Goal: Task Accomplishment & Management: Complete application form

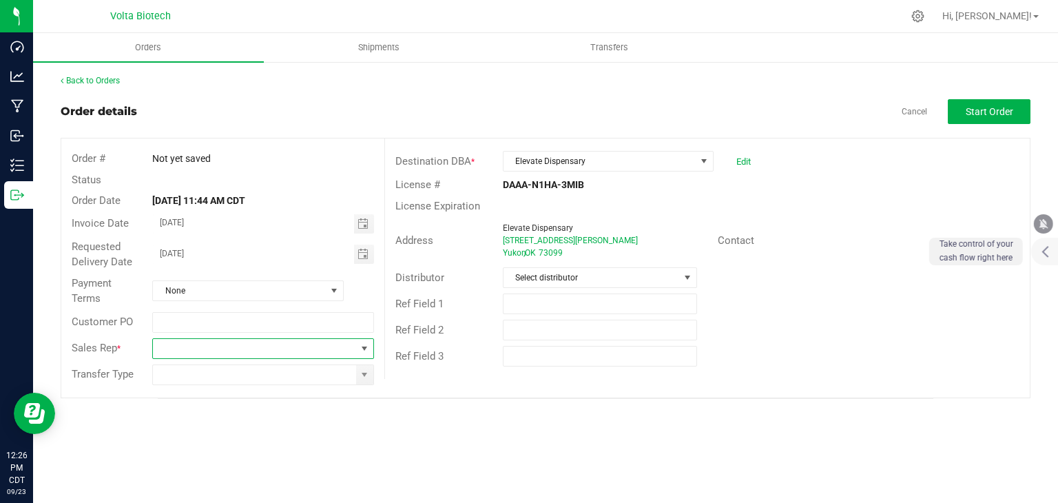
click at [368, 352] on span at bounding box center [364, 348] width 11 height 11
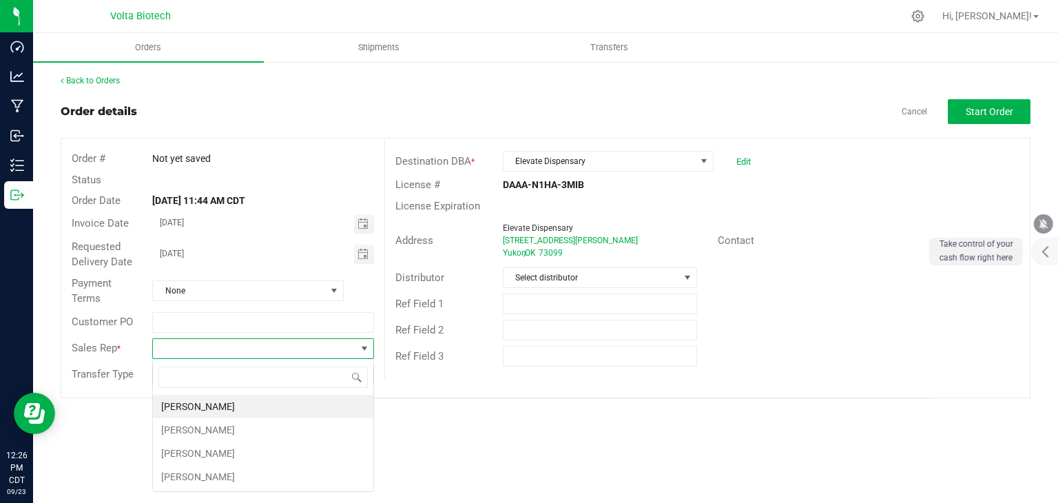
scroll to position [20, 221]
click at [258, 458] on li "[PERSON_NAME]" at bounding box center [263, 452] width 220 height 23
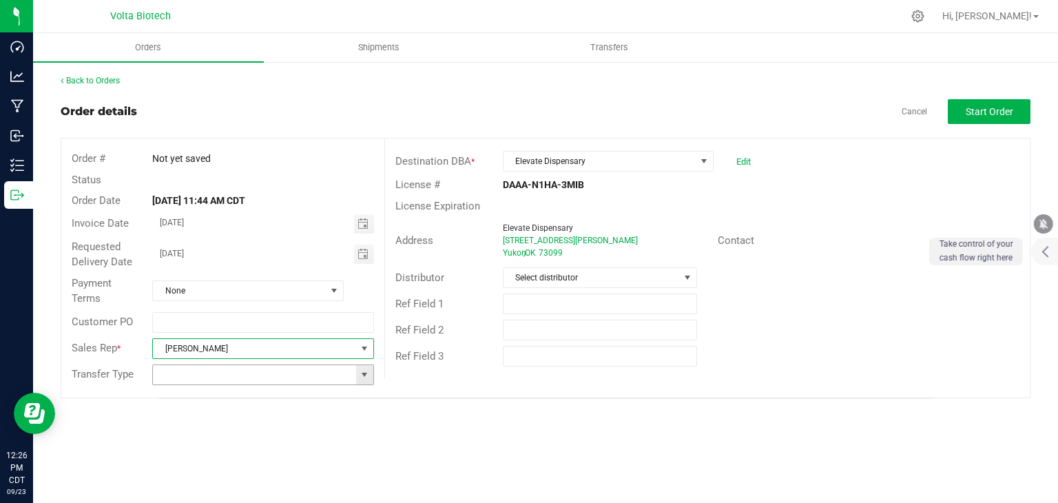
click at [359, 377] on span at bounding box center [364, 374] width 11 height 11
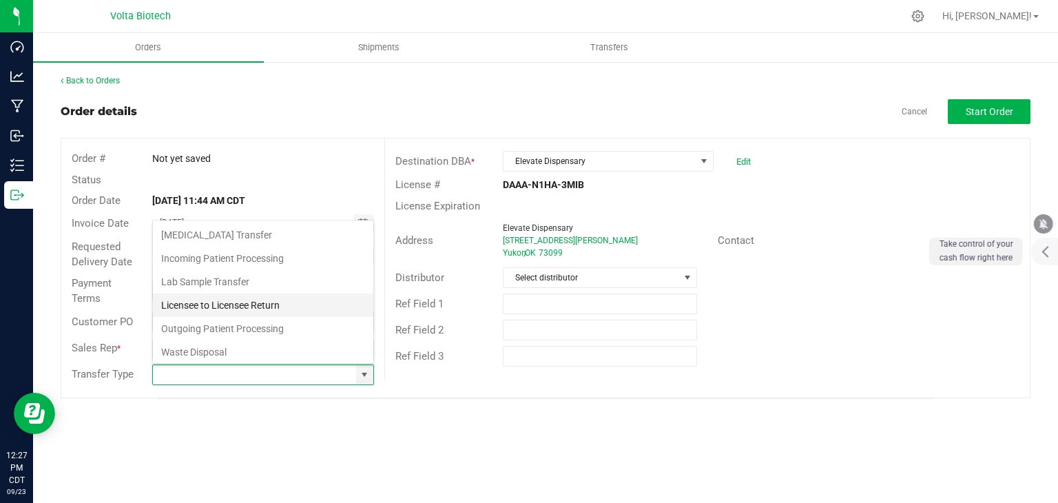
scroll to position [24, 0]
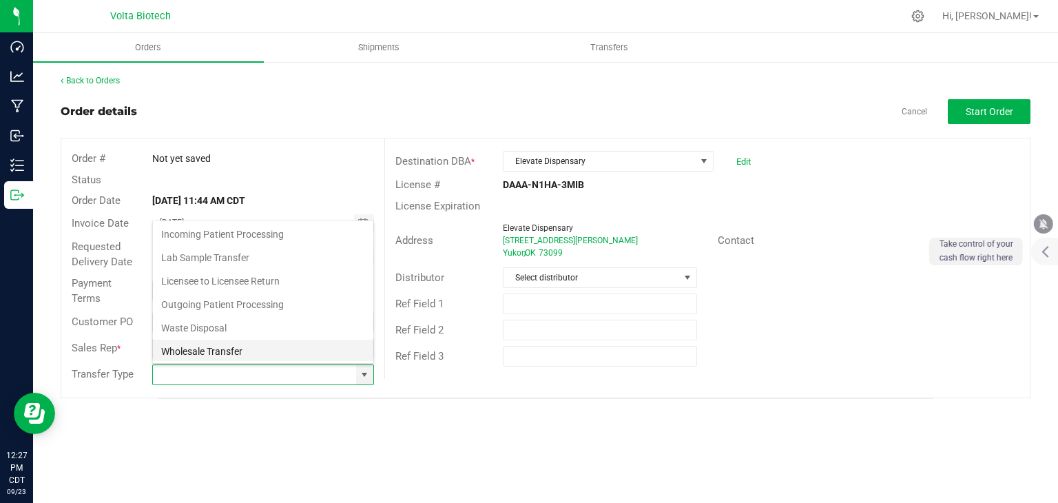
click at [304, 345] on li "Wholesale Transfer" at bounding box center [263, 350] width 220 height 23
type input "Wholesale Transfer"
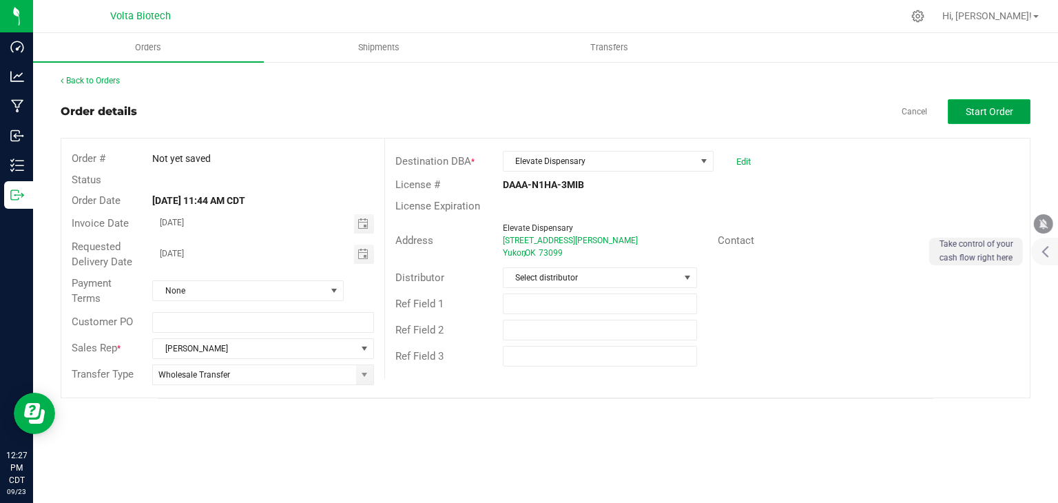
click at [966, 109] on span "Start Order" at bounding box center [989, 111] width 48 height 11
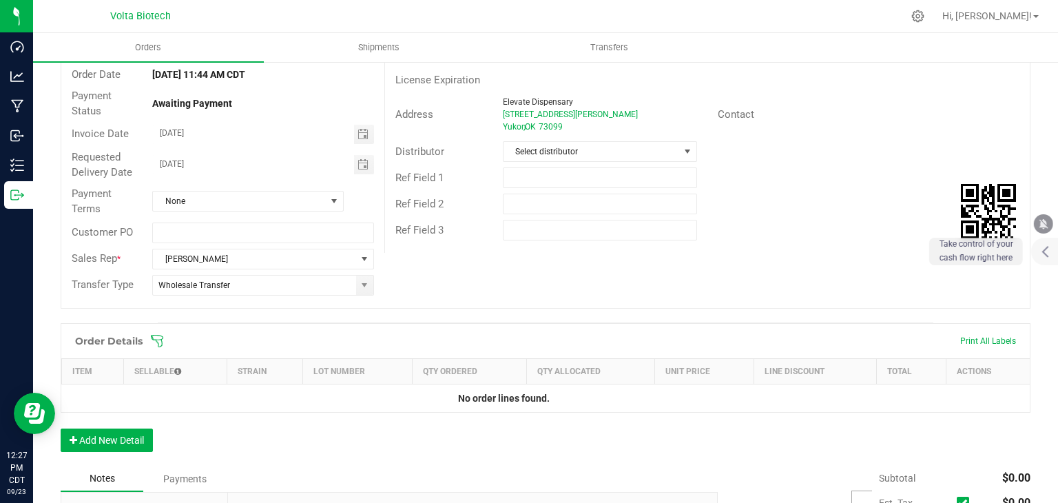
scroll to position [312, 0]
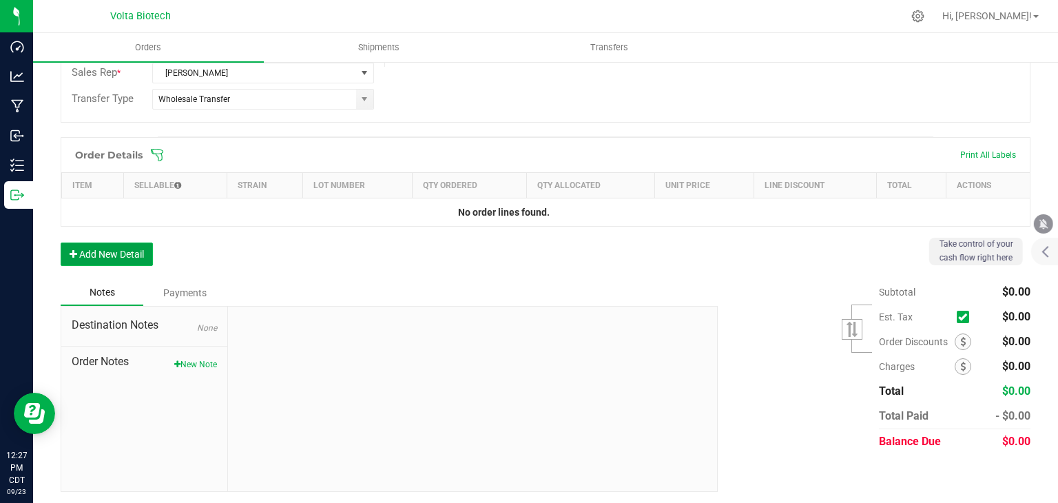
click at [98, 257] on button "Add New Detail" at bounding box center [107, 253] width 92 height 23
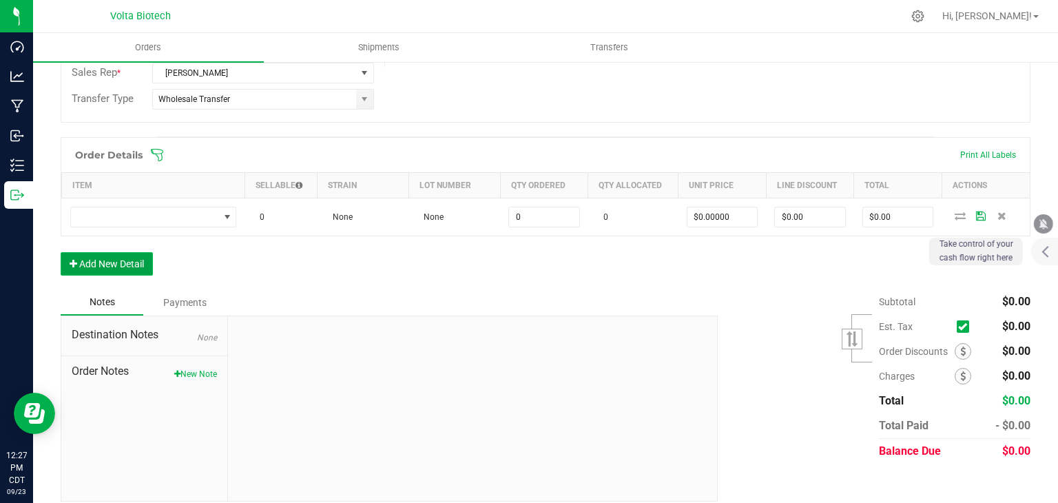
click at [105, 265] on button "Add New Detail" at bounding box center [107, 263] width 92 height 23
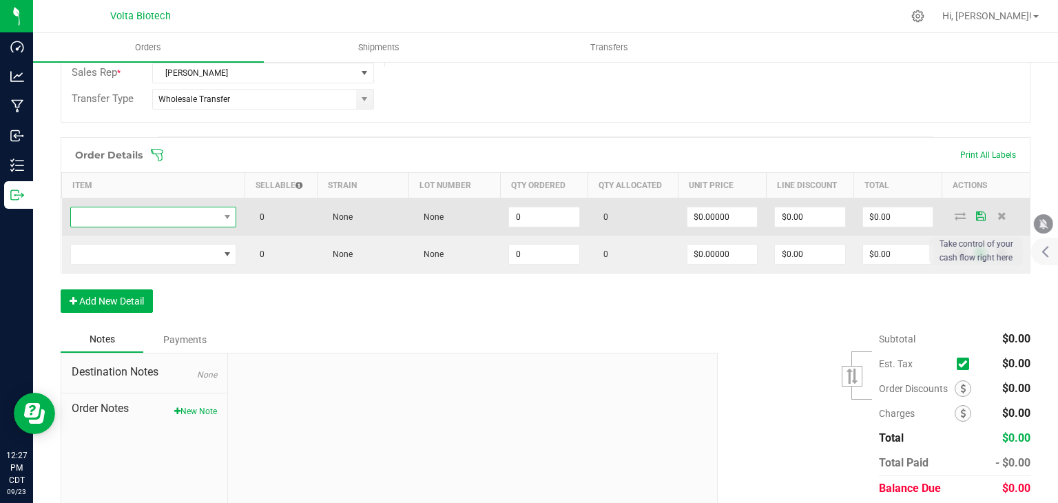
click at [187, 218] on span "NO DATA FOUND" at bounding box center [145, 216] width 148 height 19
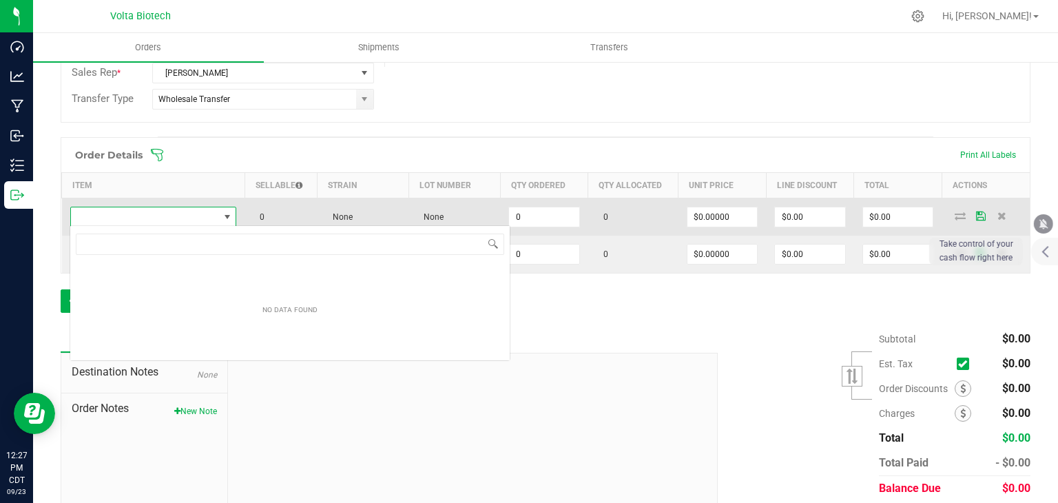
scroll to position [20, 165]
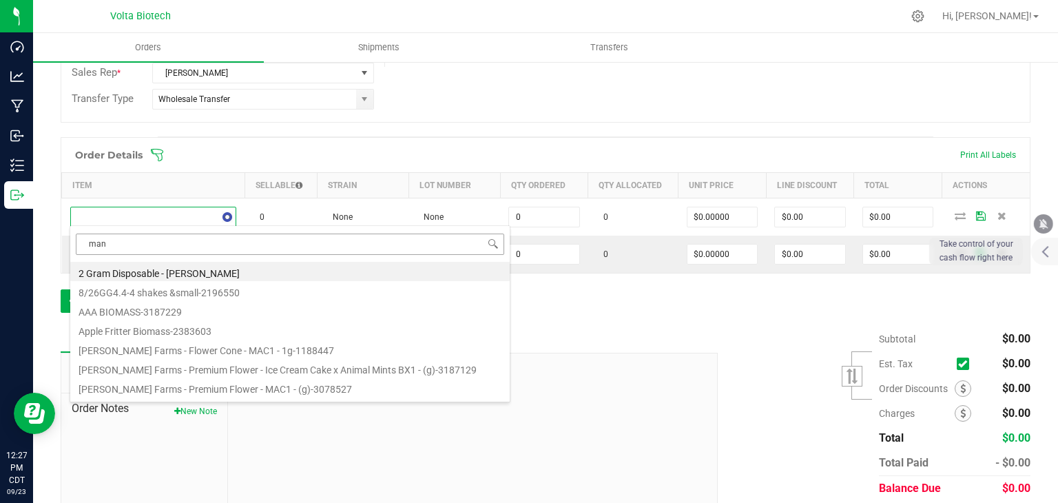
type input "mang"
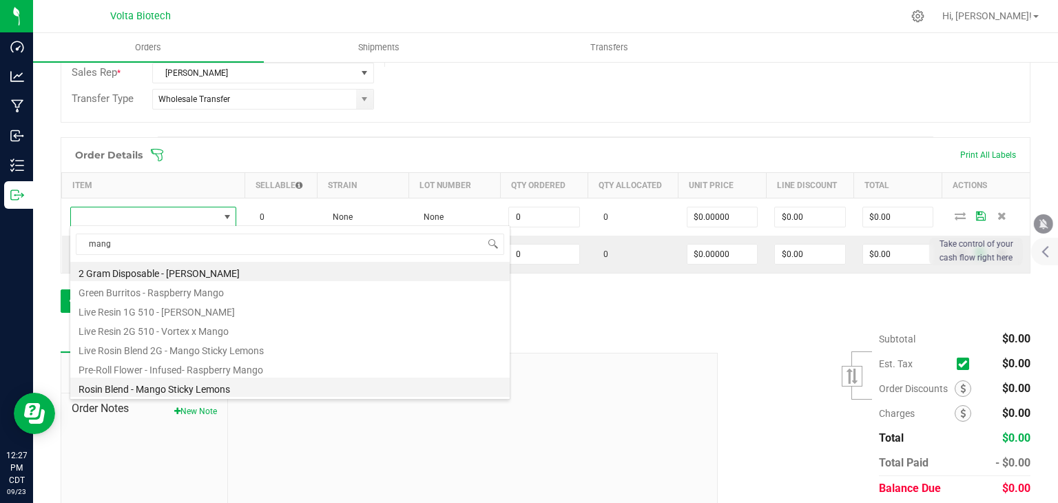
click at [219, 386] on li "Rosin Blend - Mango Sticky Lemons" at bounding box center [289, 386] width 439 height 19
type input "0.0000 g"
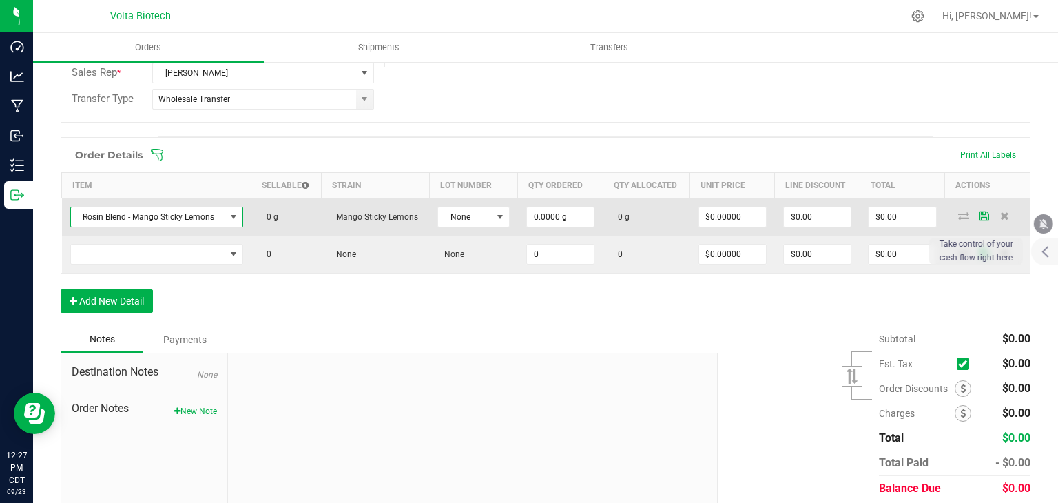
click at [224, 216] on span at bounding box center [232, 216] width 17 height 19
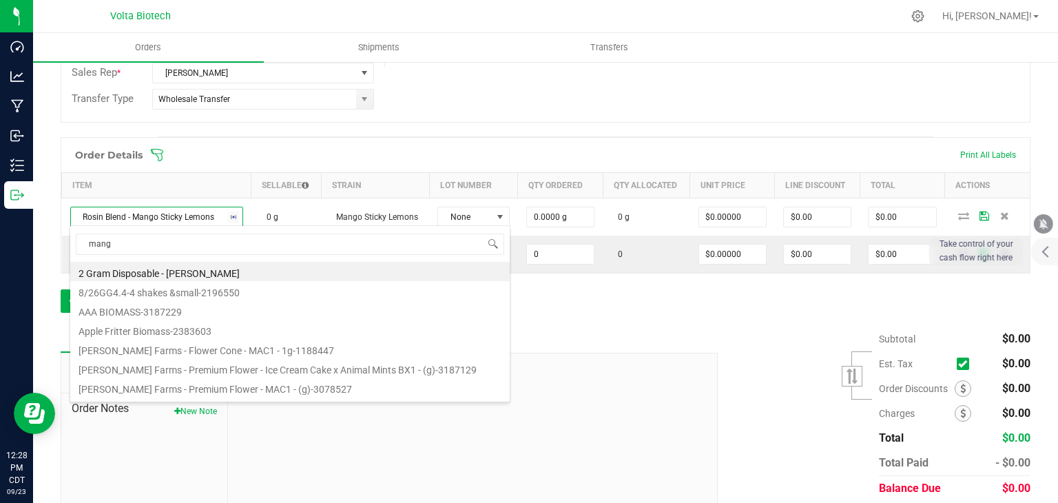
scroll to position [17, 0]
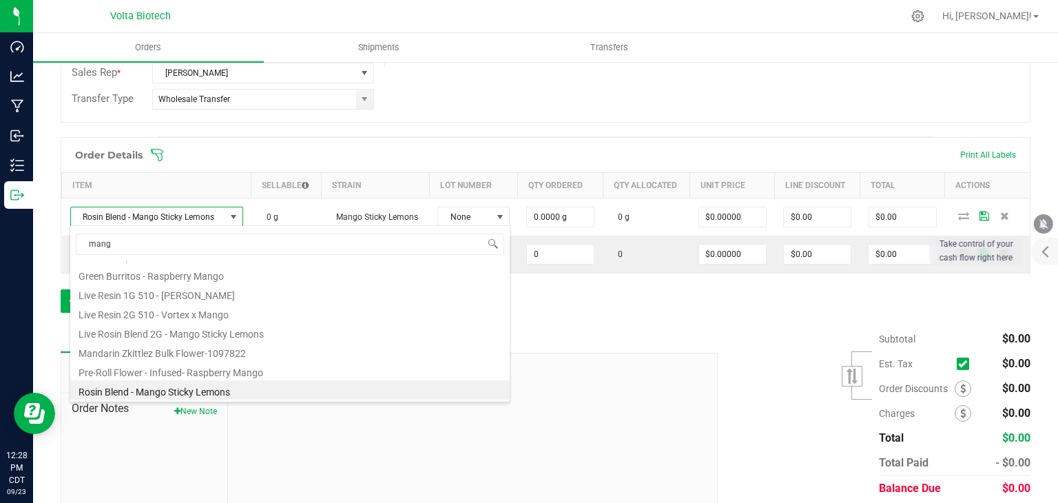
type input "mango"
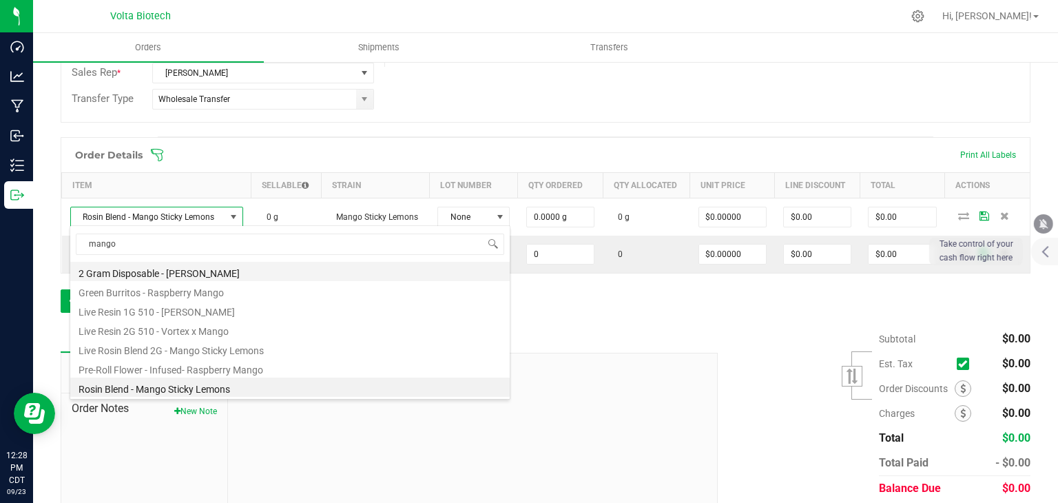
click at [285, 275] on li "2 Gram Disposable - [PERSON_NAME]" at bounding box center [289, 271] width 439 height 19
type input "0 ea"
type input "$12.50000"
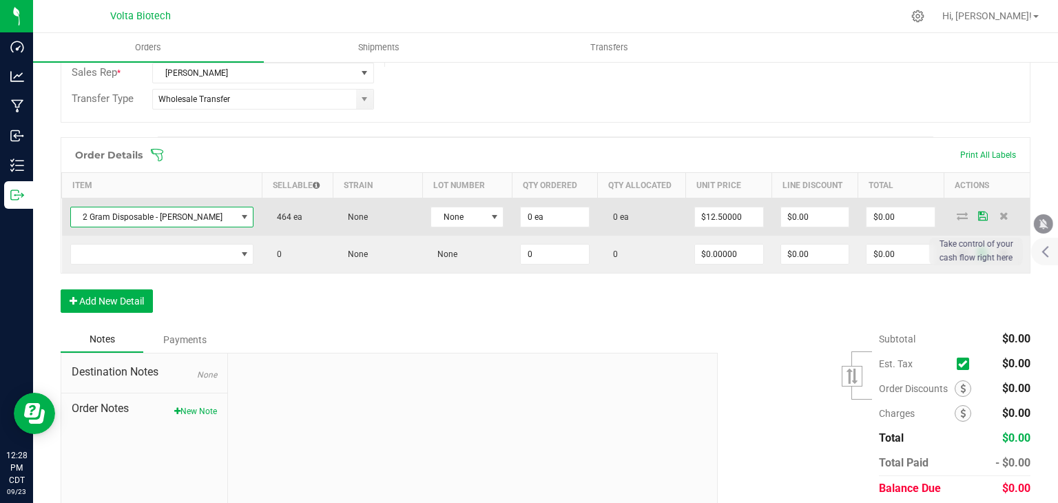
click at [611, 218] on span "0 ea" at bounding box center [617, 217] width 23 height 10
click at [536, 211] on input "0" at bounding box center [555, 216] width 68 height 19
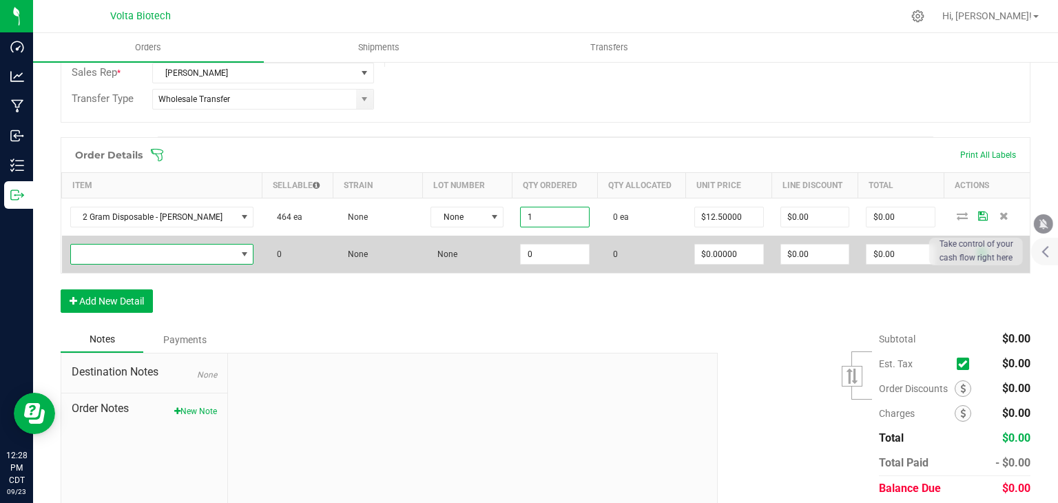
type input "1 ea"
type input "$12.50"
click at [239, 249] on span "NO DATA FOUND" at bounding box center [244, 254] width 11 height 11
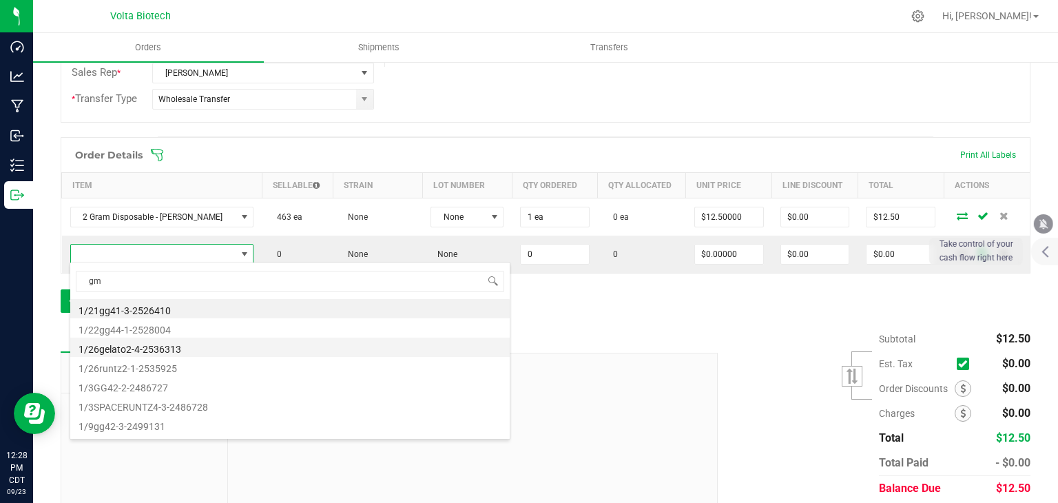
type input "gmo"
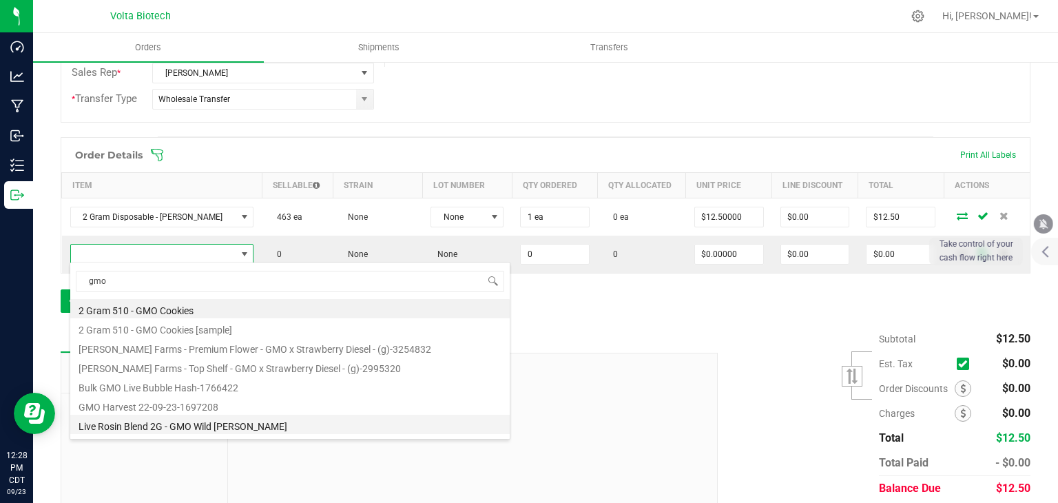
click at [223, 423] on li "Live Rosin Blend 2G - GMO Wild [PERSON_NAME]" at bounding box center [289, 424] width 439 height 19
type input "0 ea"
type input "$14.50000"
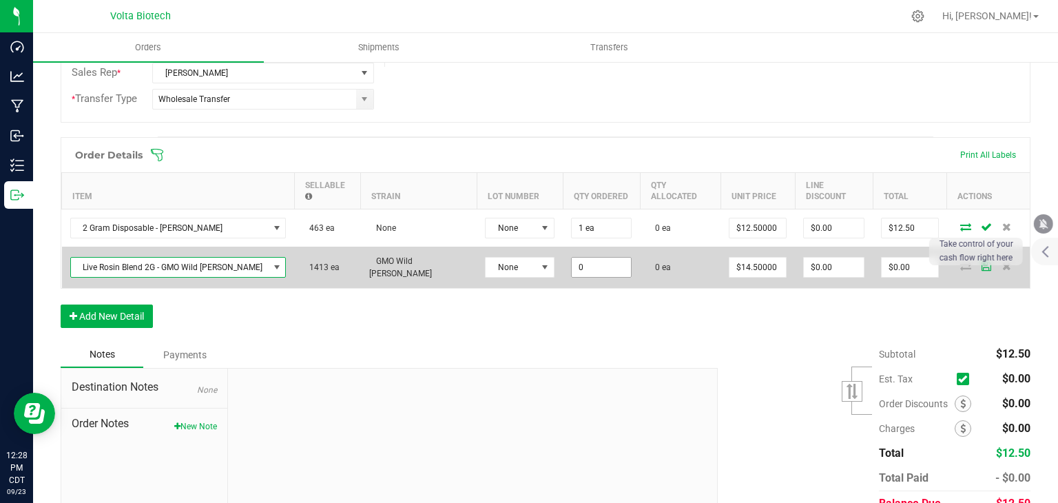
click at [572, 258] on input "0" at bounding box center [601, 267] width 59 height 19
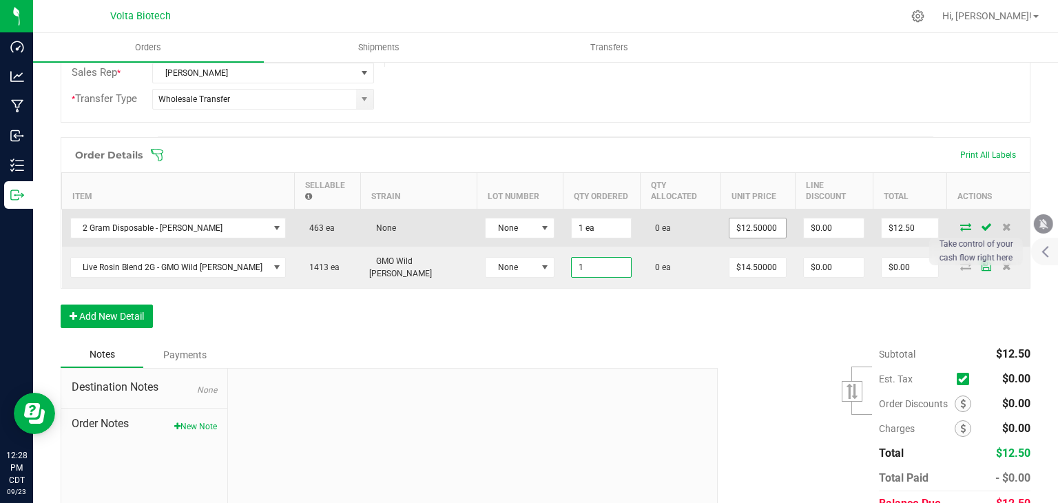
type input "1 ea"
type input "$14.50"
click at [729, 218] on input "12.5" at bounding box center [757, 227] width 56 height 19
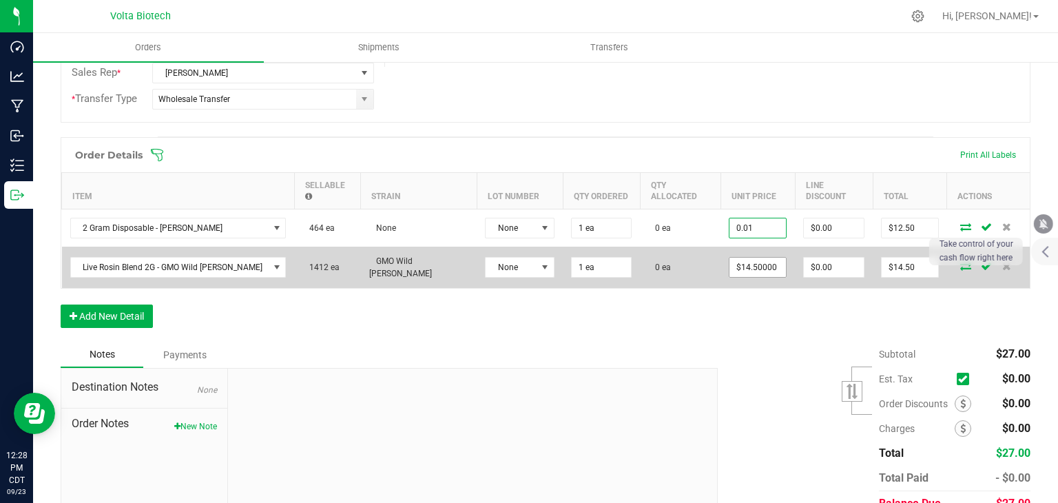
type input "$0.01000"
type input "$0.01"
click at [729, 258] on input "14.5" at bounding box center [757, 267] width 56 height 19
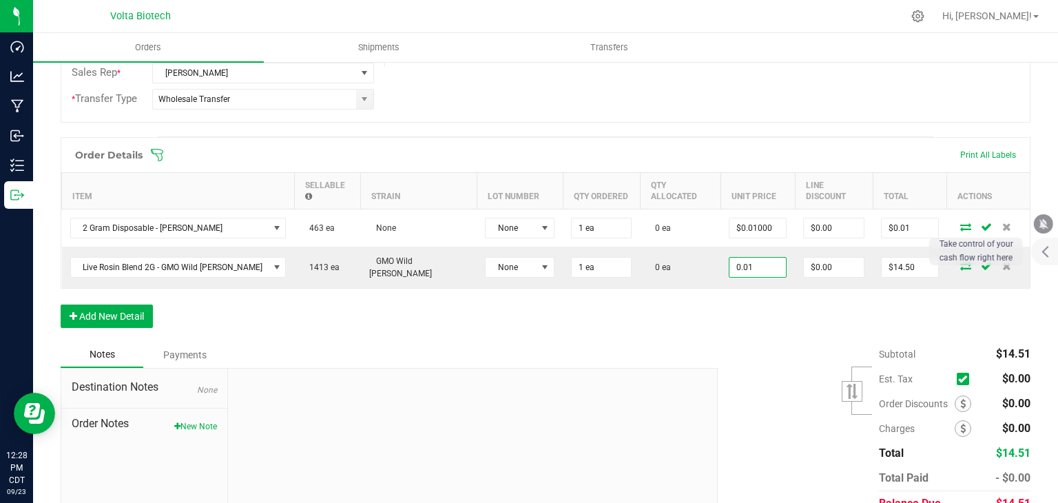
type input "$0.01000"
type input "$0.01"
click at [769, 386] on div "Subtotal $14.51 Est. Tax" at bounding box center [868, 429] width 323 height 174
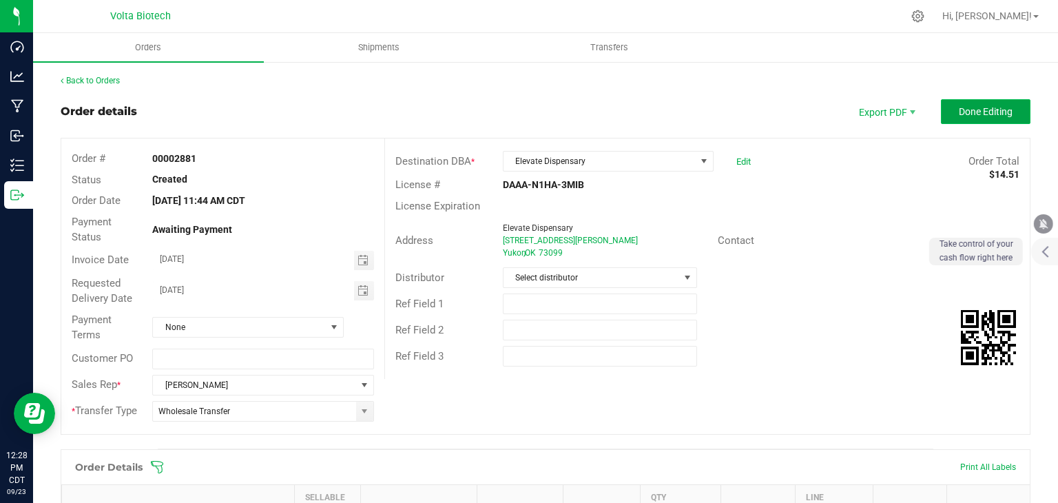
click at [970, 116] on span "Done Editing" at bounding box center [985, 111] width 54 height 11
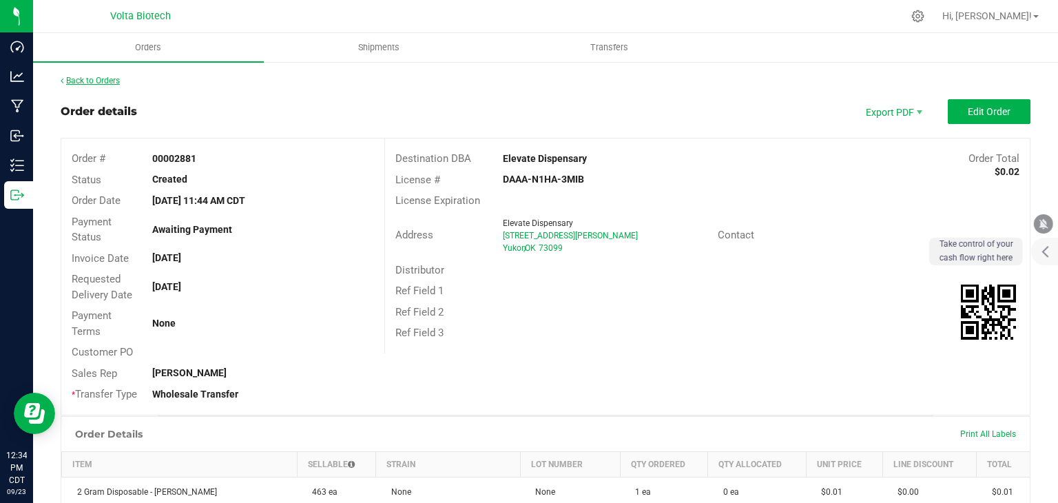
click at [102, 78] on link "Back to Orders" at bounding box center [90, 81] width 59 height 10
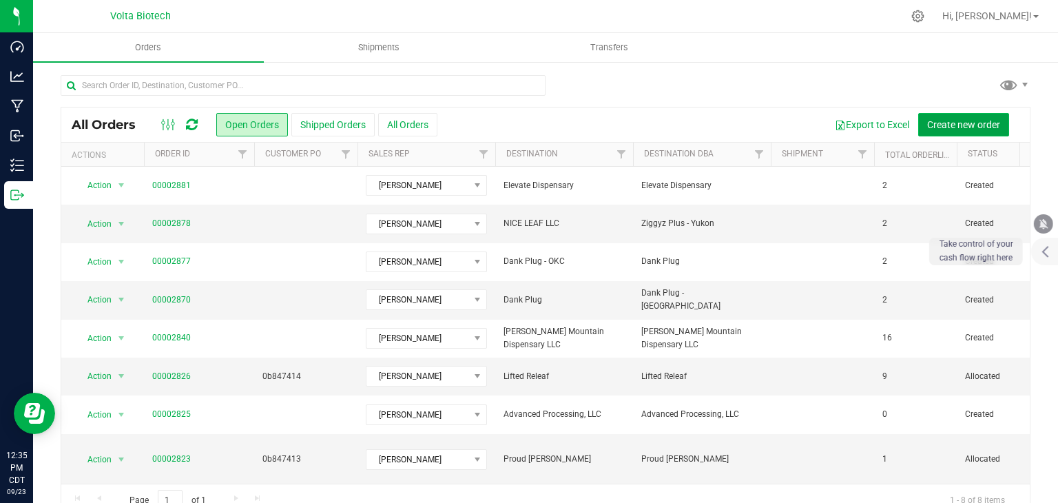
click at [936, 117] on button "Create new order" at bounding box center [963, 124] width 91 height 23
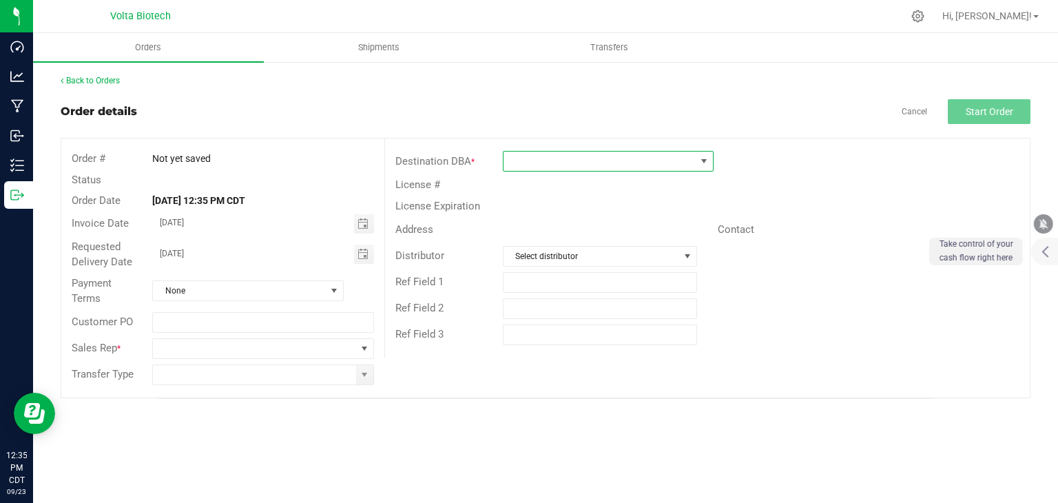
click at [565, 156] on span at bounding box center [599, 160] width 192 height 19
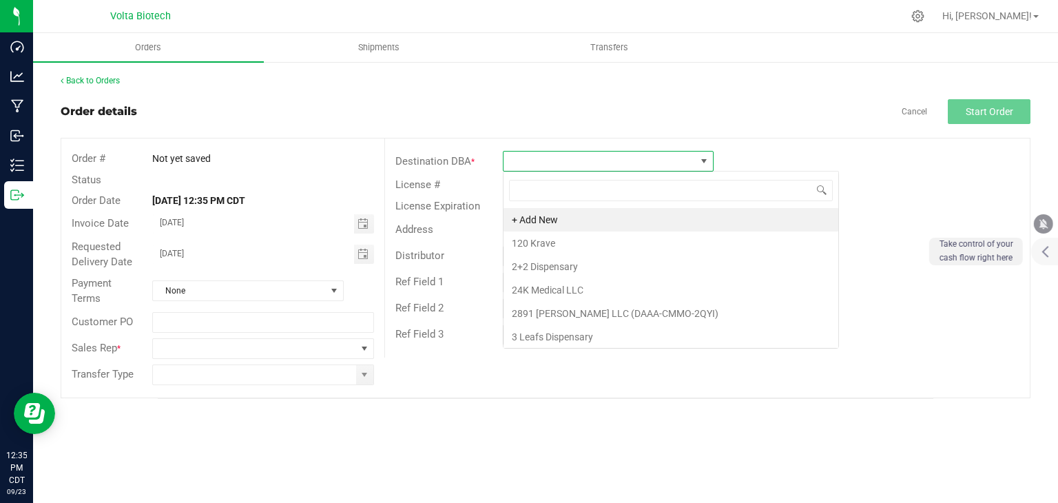
scroll to position [20, 211]
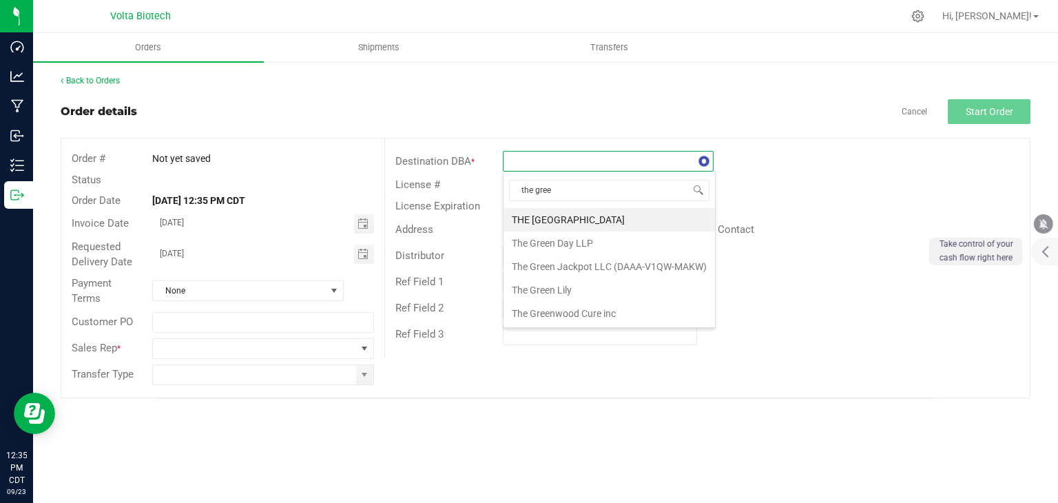
type input "the green"
click at [576, 288] on li "The Green Lily" at bounding box center [608, 289] width 211 height 23
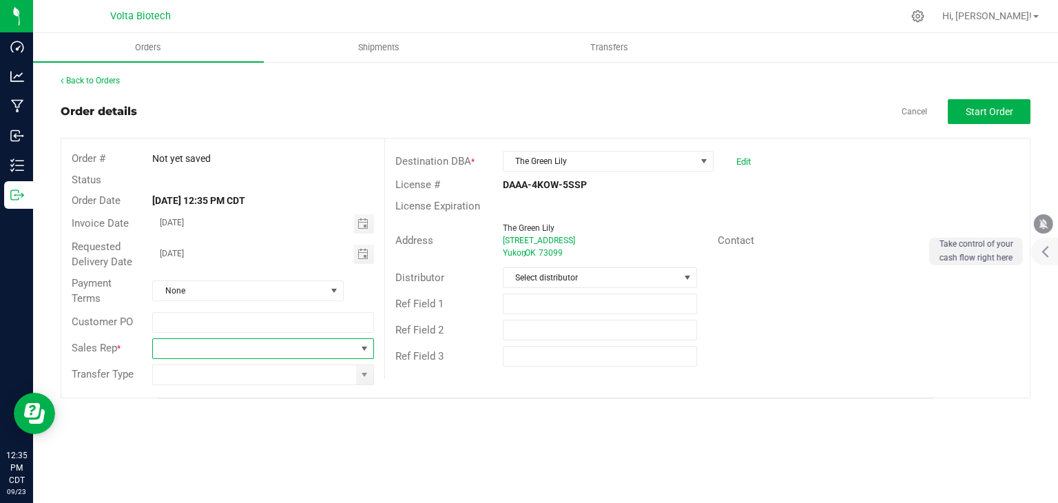
click at [350, 341] on span "NO DATA FOUND" at bounding box center [254, 348] width 202 height 19
click at [454, 377] on div "Destination DBA * The Green Lily Edit License # DAAA-4KOW-5SSP License Expirati…" at bounding box center [706, 258] width 645 height 240
click at [913, 109] on link "Cancel" at bounding box center [913, 112] width 25 height 12
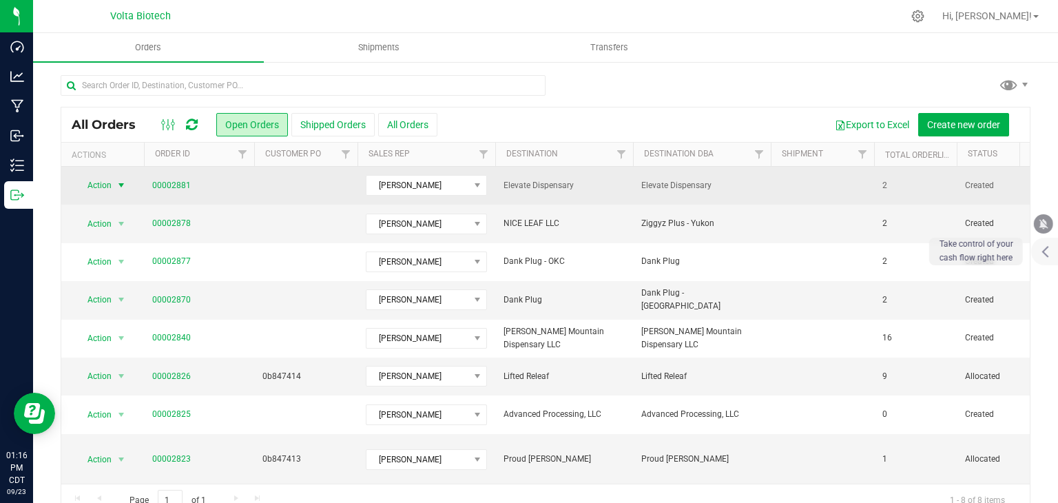
click at [110, 187] on span "Action" at bounding box center [93, 185] width 37 height 19
click at [166, 182] on link "00002881" at bounding box center [171, 185] width 39 height 13
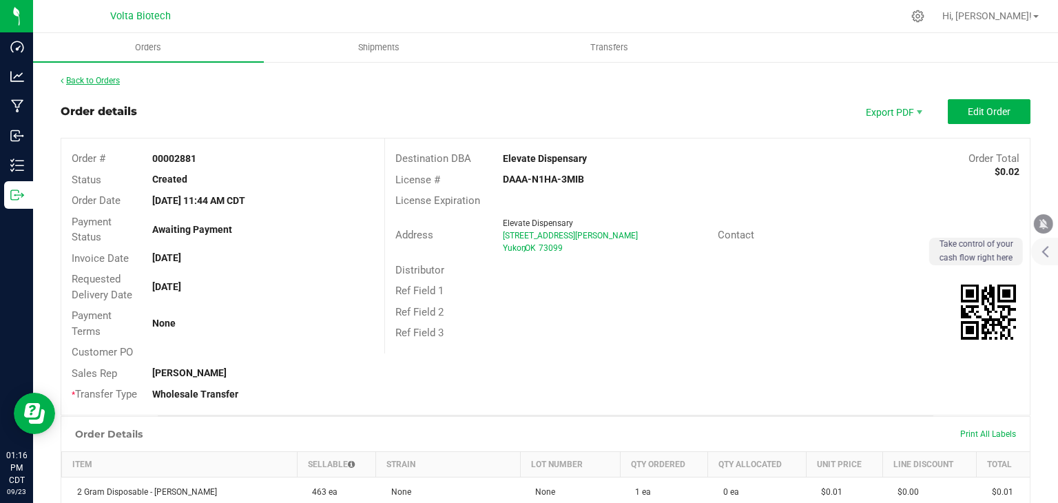
click at [109, 84] on link "Back to Orders" at bounding box center [90, 81] width 59 height 10
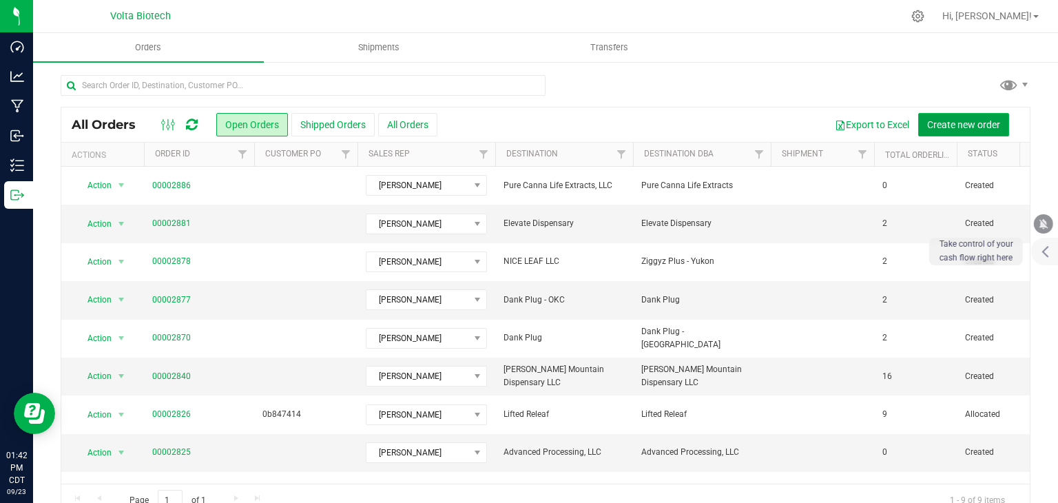
click at [929, 119] on span "Create new order" at bounding box center [963, 124] width 73 height 11
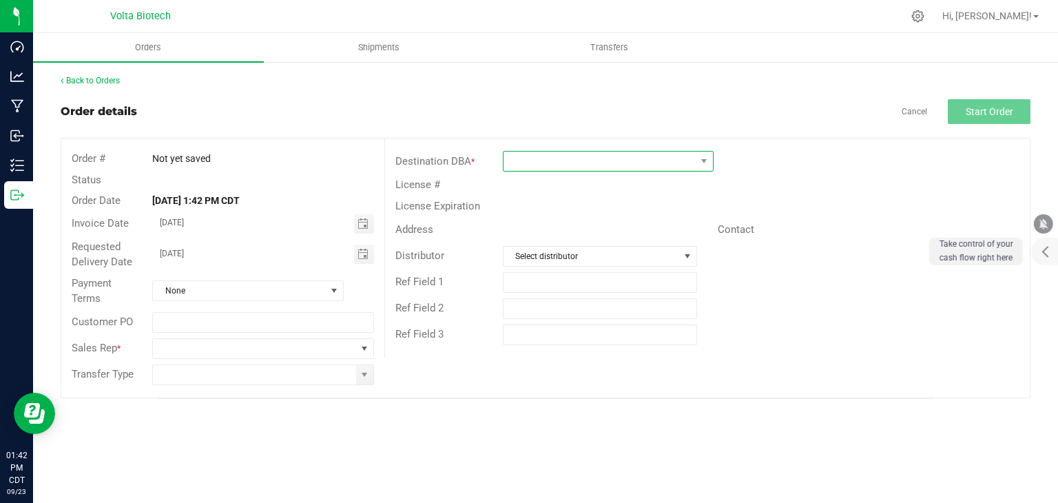
click at [546, 156] on span at bounding box center [599, 160] width 192 height 19
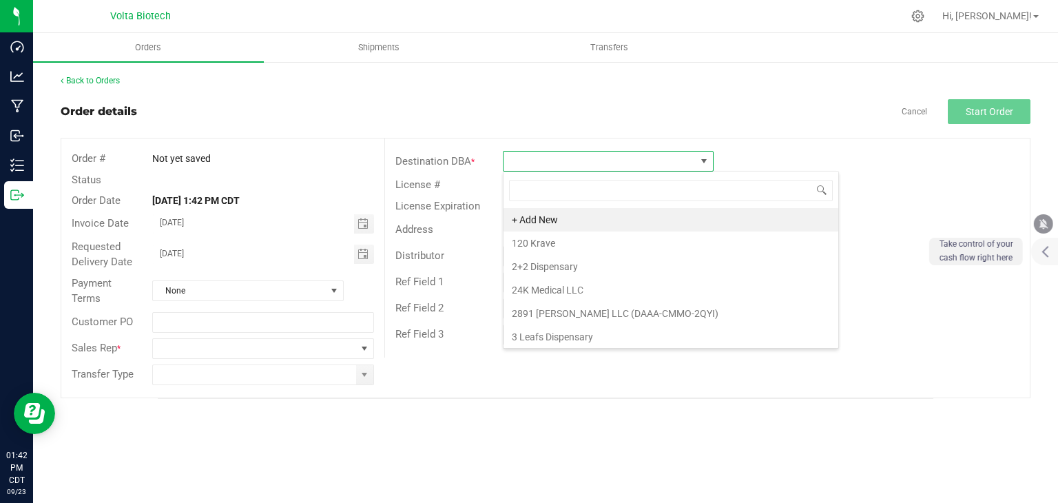
scroll to position [20, 211]
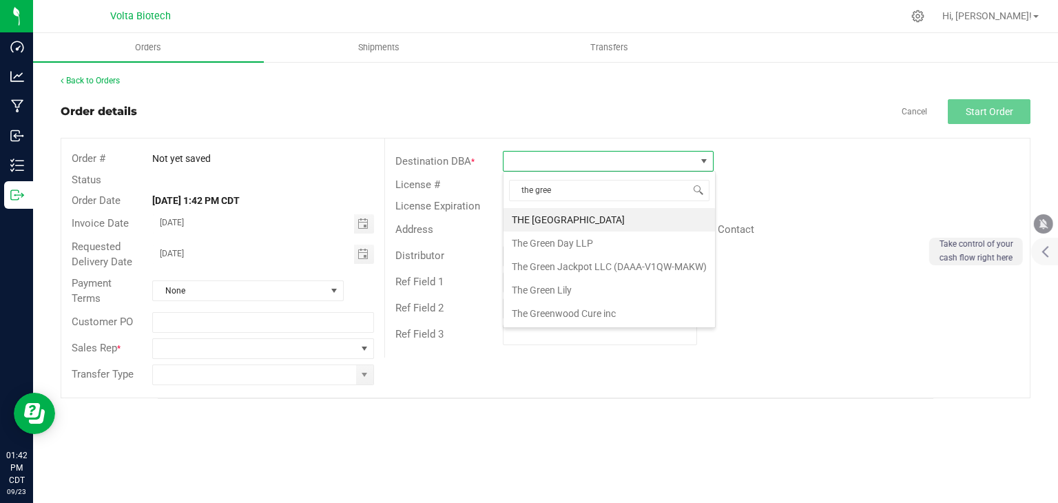
type input "the green"
click at [583, 282] on li "The Green Lily" at bounding box center [608, 289] width 211 height 23
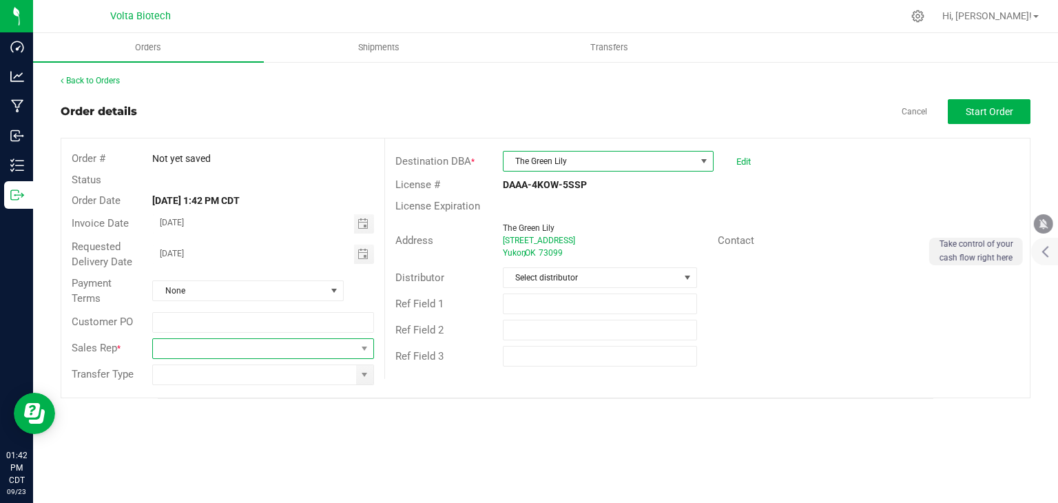
click at [342, 352] on span "NO DATA FOUND" at bounding box center [254, 348] width 202 height 19
click at [489, 406] on div "Back to Orders Order details Cancel Start Order Order # Not yet saved Status Or…" at bounding box center [545, 237] width 1025 height 352
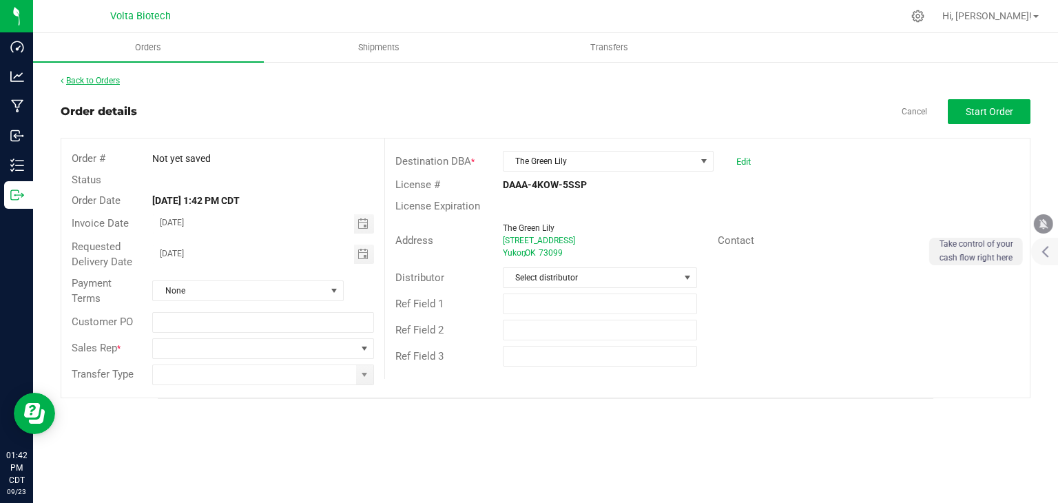
click at [110, 81] on link "Back to Orders" at bounding box center [90, 81] width 59 height 10
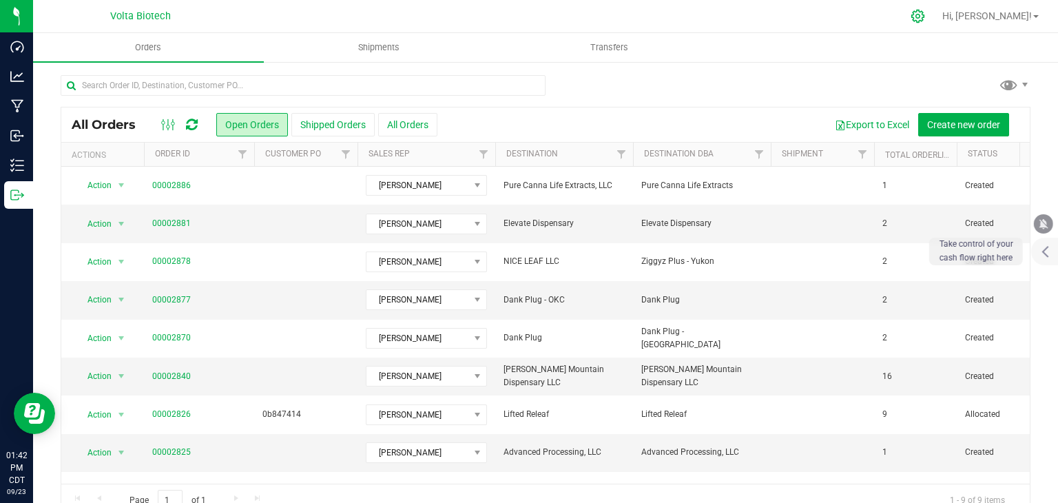
click at [924, 13] on icon at bounding box center [917, 16] width 13 height 13
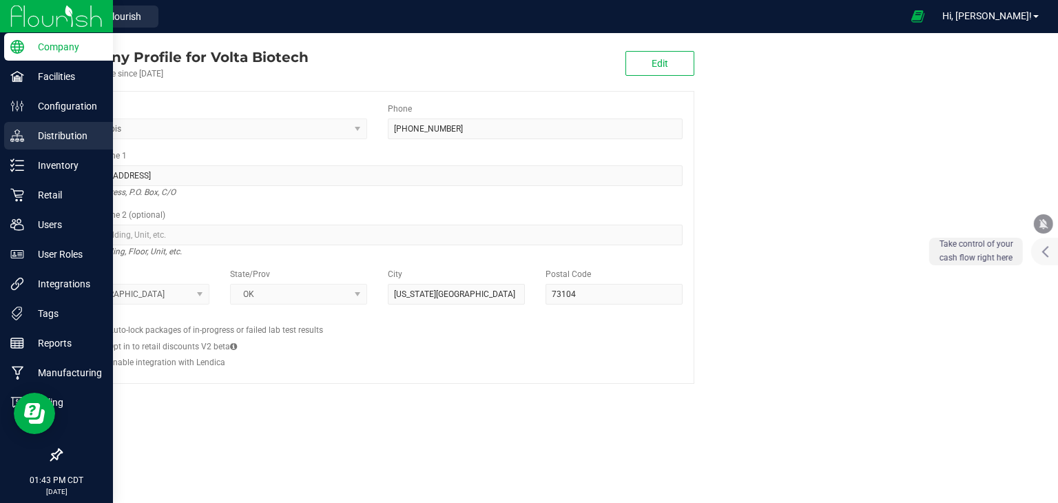
click at [60, 133] on p "Distribution" at bounding box center [65, 135] width 83 height 17
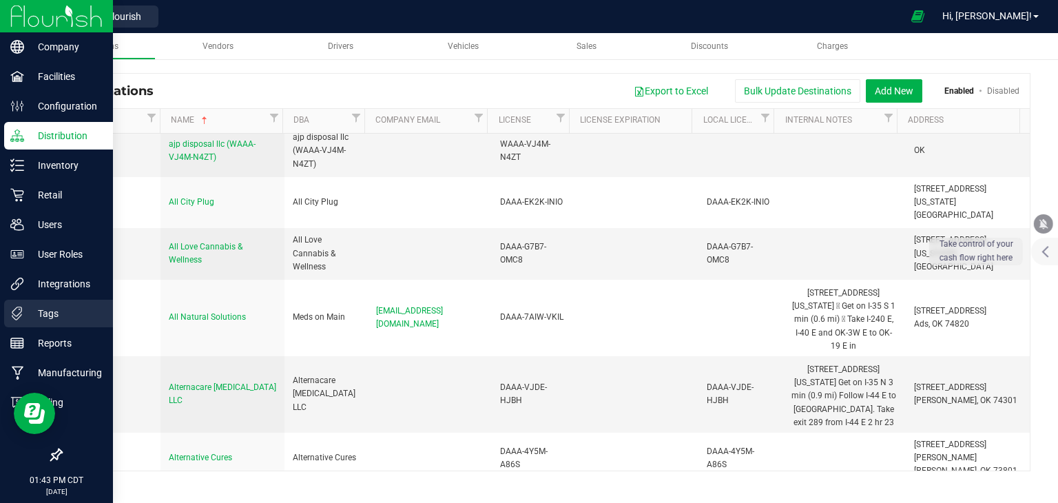
scroll to position [1308, 0]
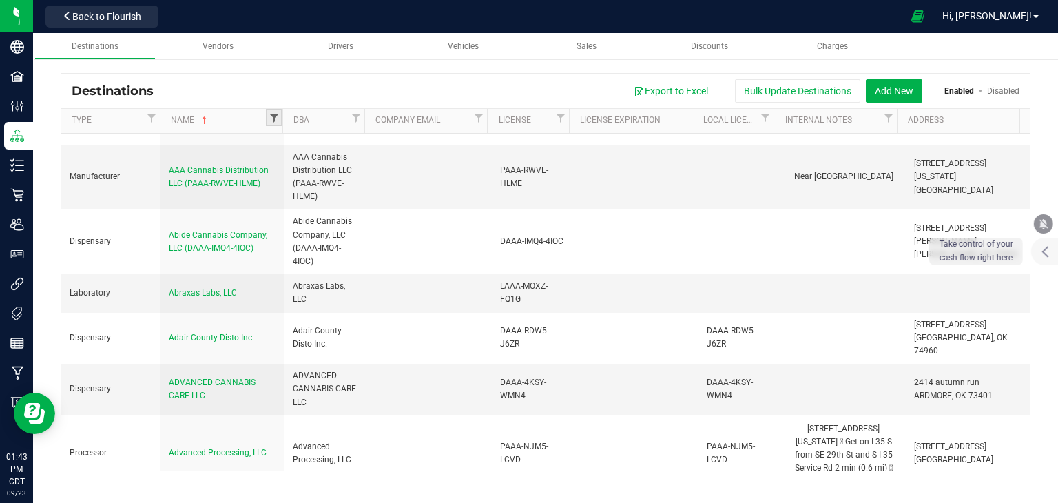
click at [271, 116] on span "Filter" at bounding box center [274, 117] width 11 height 11
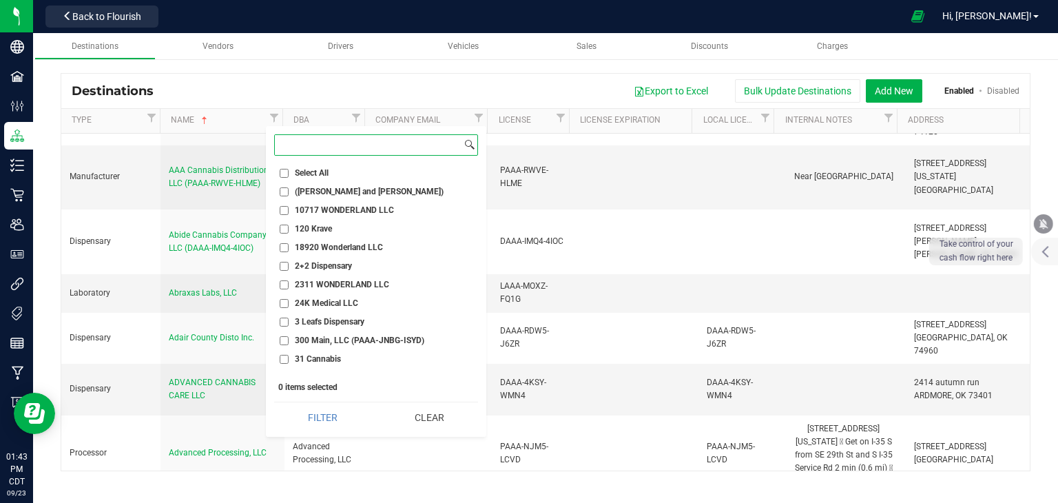
click at [304, 145] on input at bounding box center [368, 145] width 187 height 20
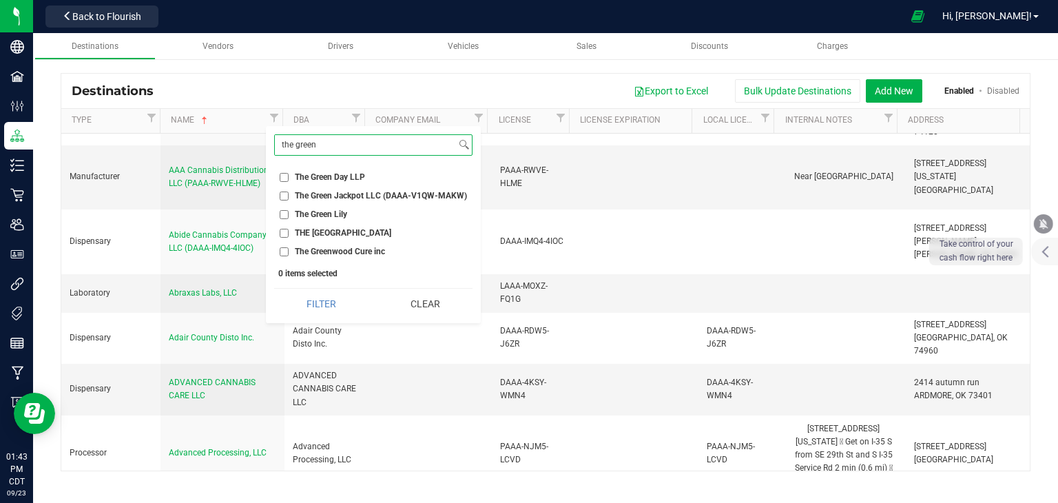
type input "the green"
click at [286, 215] on input "The Green Lily" at bounding box center [284, 214] width 9 height 9
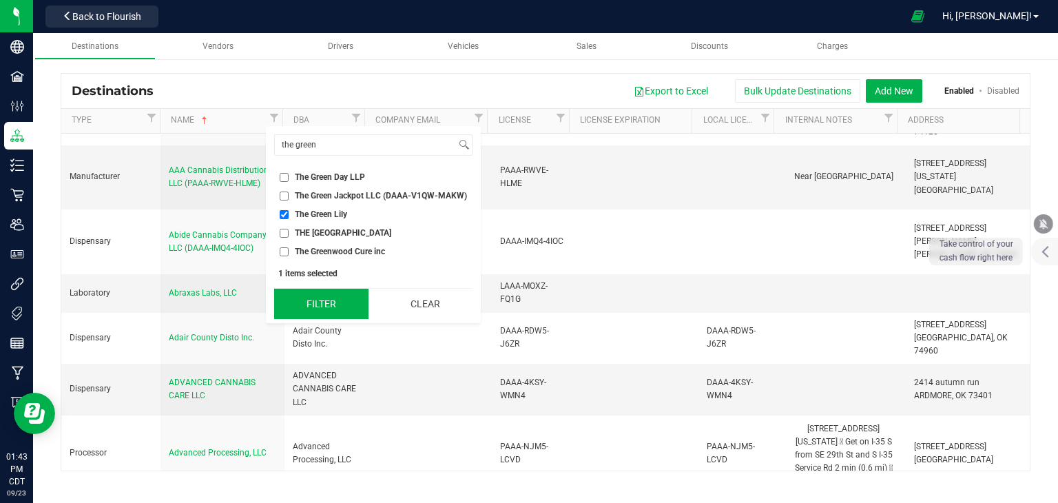
click at [337, 293] on button "Filter" at bounding box center [321, 304] width 94 height 30
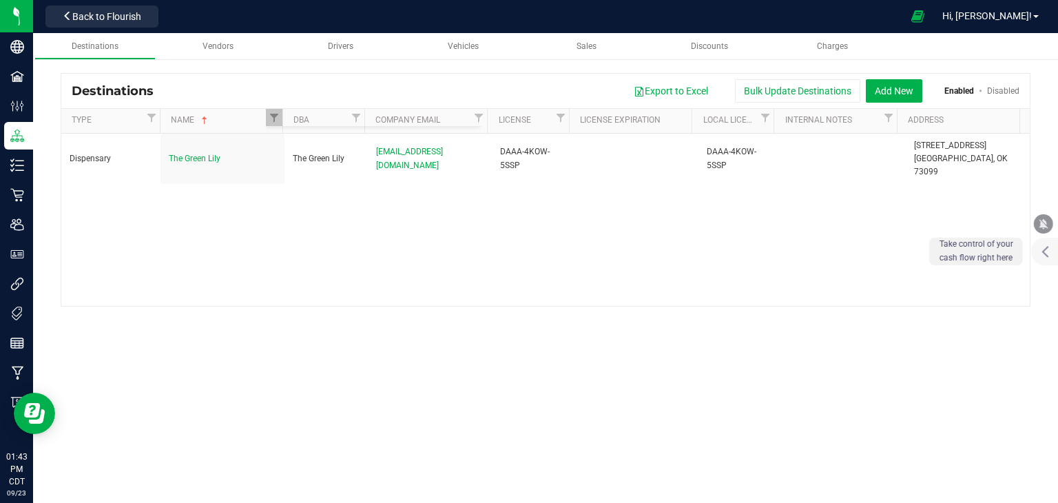
checkbox input "true"
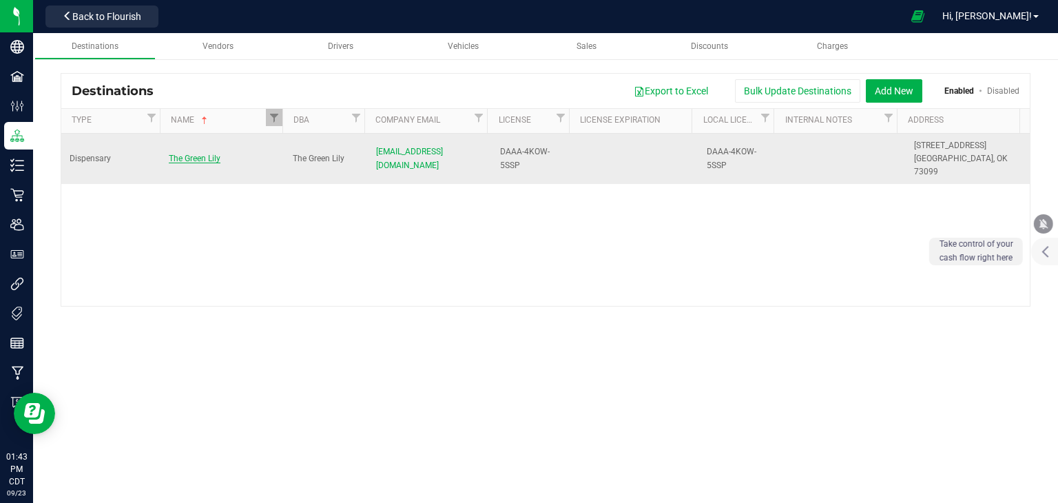
click at [204, 154] on span "The Green Lily" at bounding box center [195, 159] width 52 height 10
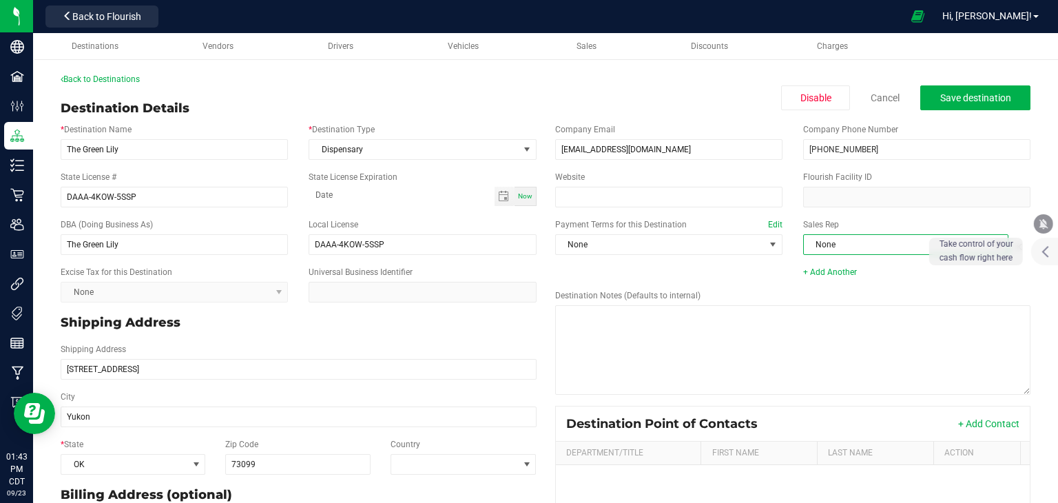
click at [837, 241] on span "None" at bounding box center [897, 244] width 187 height 19
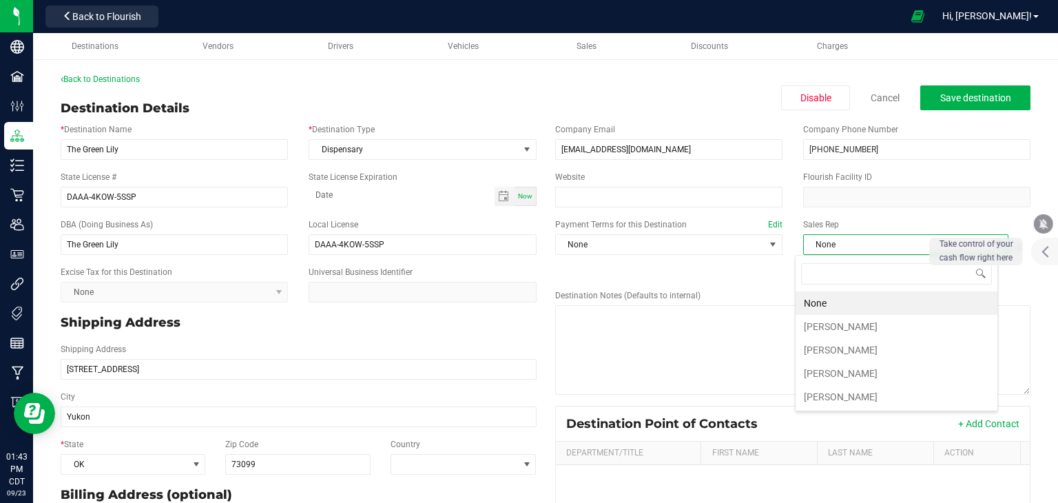
scroll to position [20, 203]
click at [843, 392] on li "[PERSON_NAME]" at bounding box center [896, 396] width 202 height 23
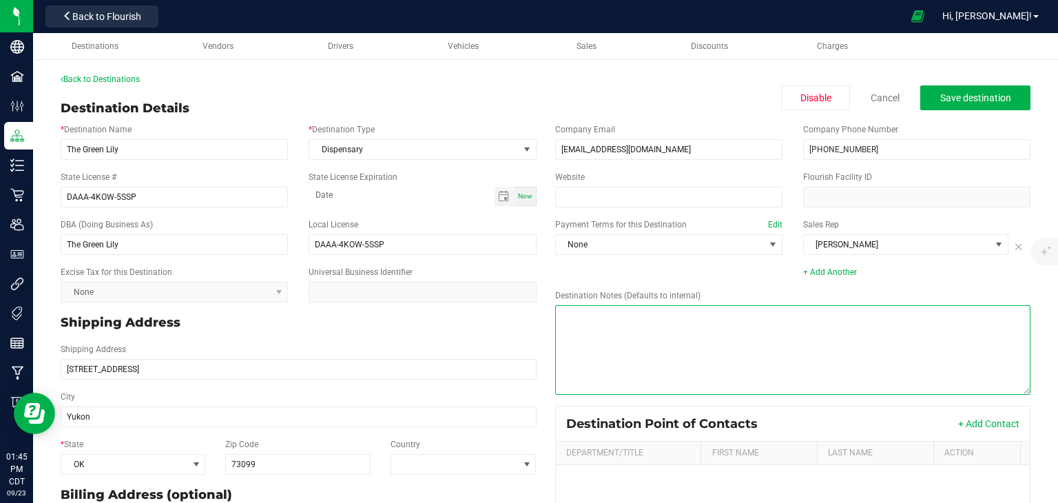
click at [717, 343] on textarea "Destination Notes (Defaults to internal)" at bounding box center [793, 350] width 476 height 90
paste textarea "[STREET_ADDRESS][US_STATE]  Get on I-40 W from SE [GEOGRAPHIC_DATA][PERSON_NAM…"
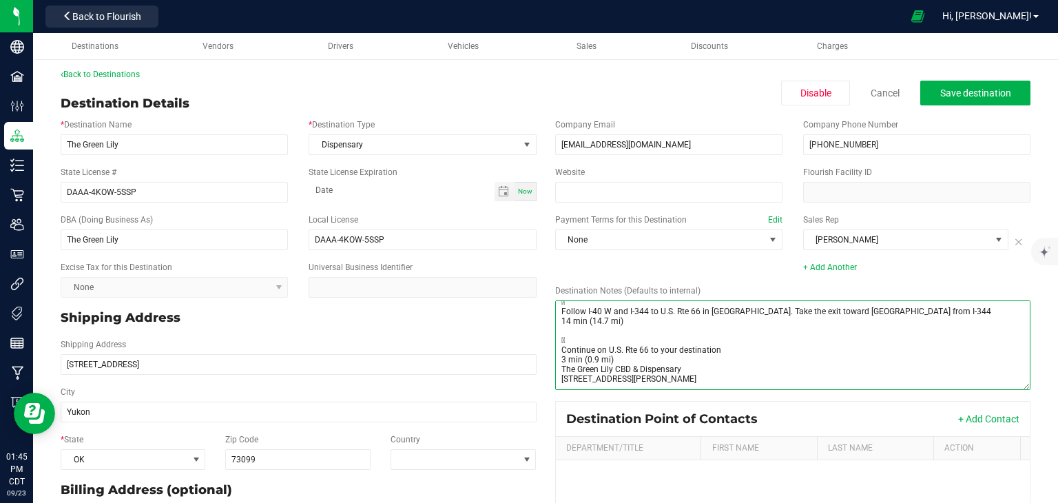
scroll to position [0, 0]
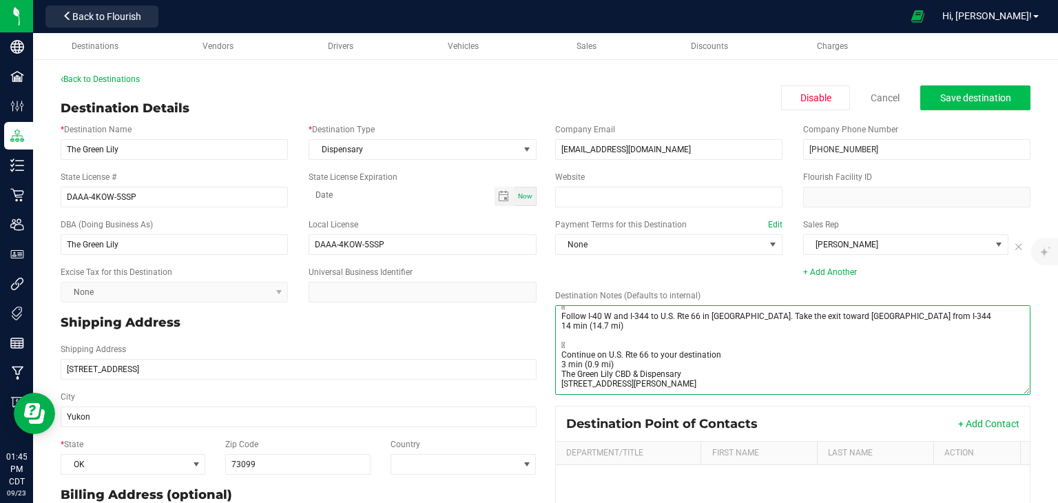
type textarea "[STREET_ADDRESS][US_STATE]  Get on I-40 W from SE [GEOGRAPHIC_DATA][PERSON_NAM…"
click at [970, 96] on span "Save destination" at bounding box center [975, 97] width 71 height 11
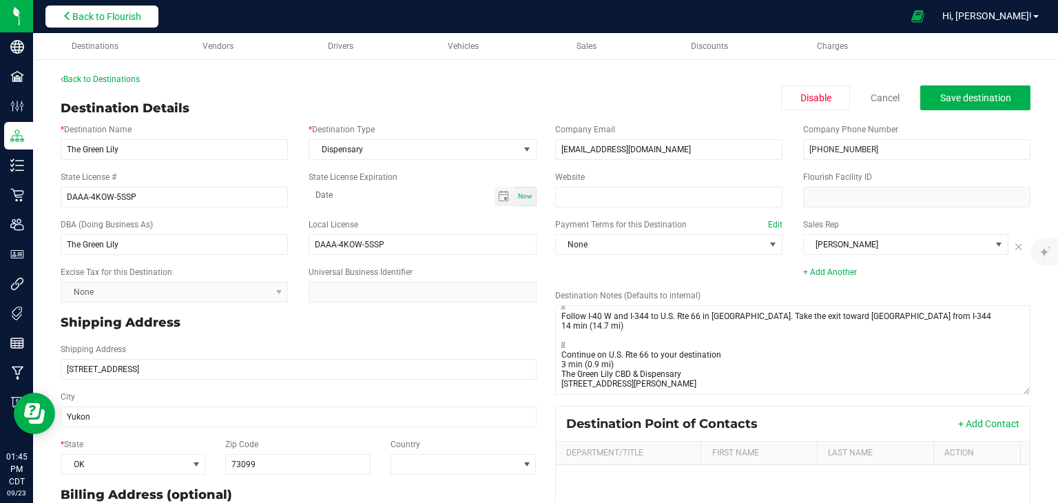
click at [107, 12] on span "Back to Flourish" at bounding box center [106, 16] width 69 height 11
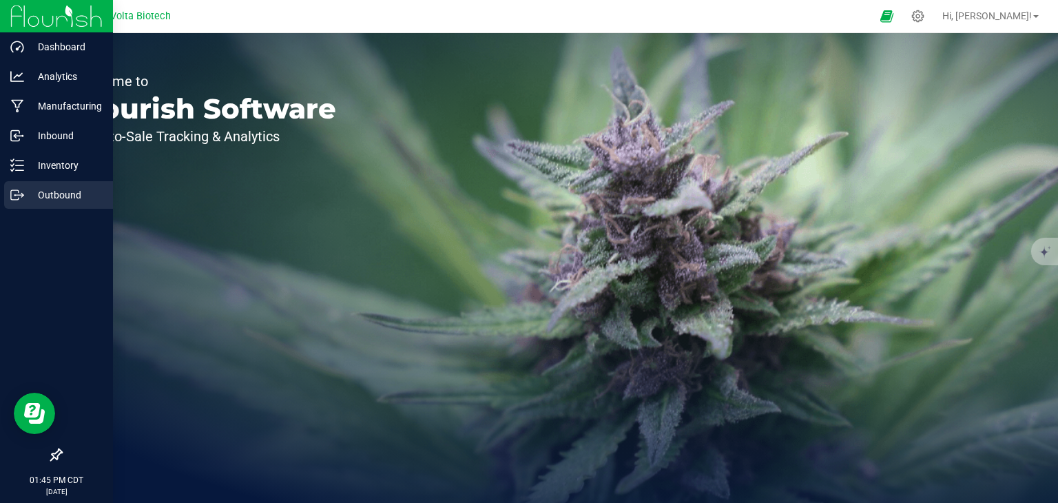
click at [44, 191] on p "Outbound" at bounding box center [65, 195] width 83 height 17
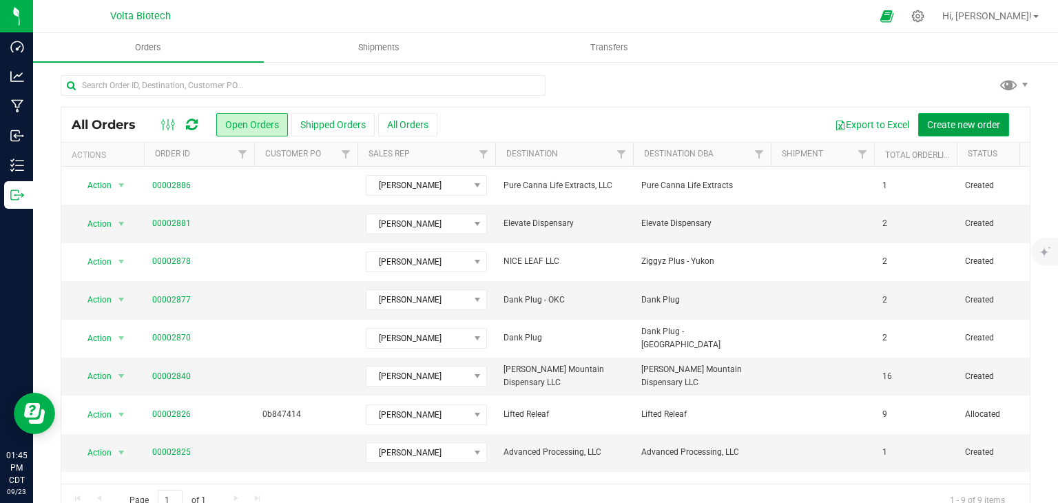
click at [941, 120] on span "Create new order" at bounding box center [963, 124] width 73 height 11
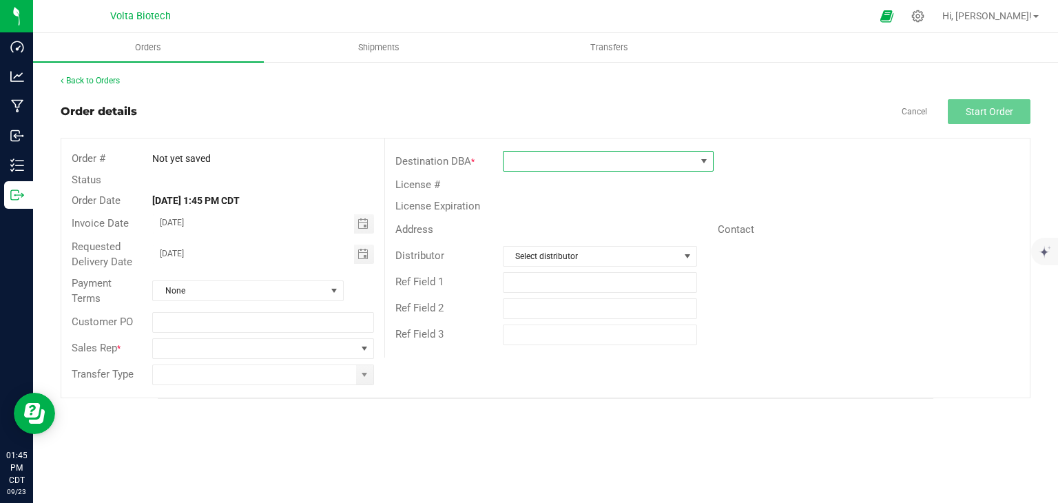
click at [583, 166] on span at bounding box center [599, 160] width 192 height 19
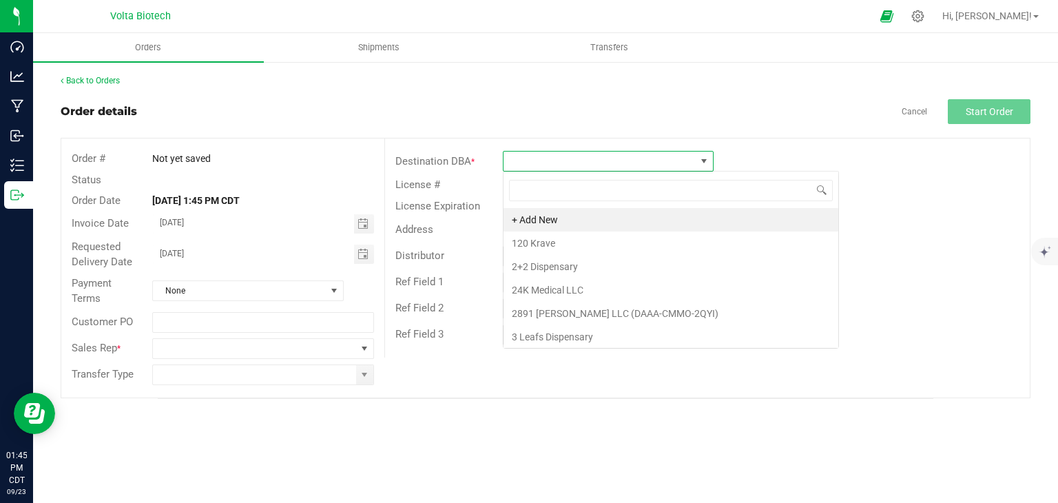
scroll to position [20, 211]
type input "g"
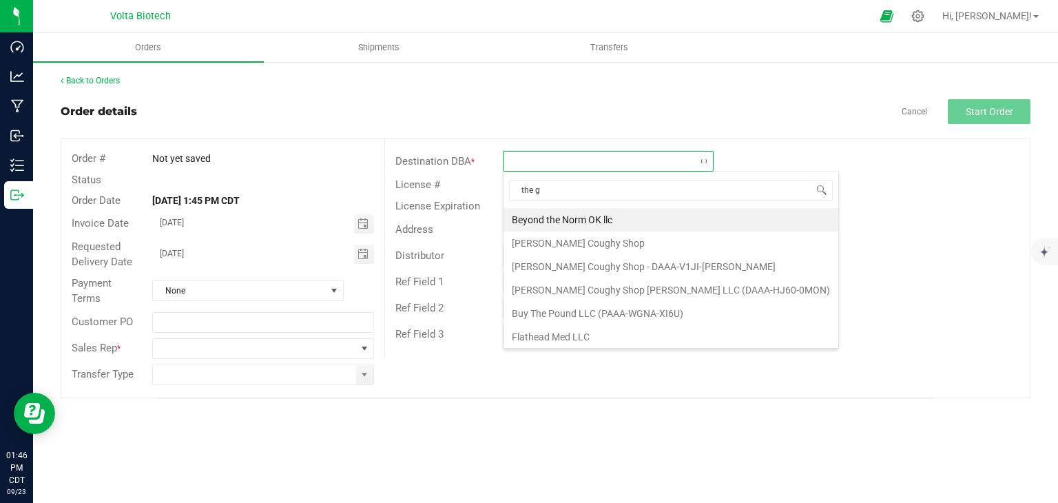
type input "the gr"
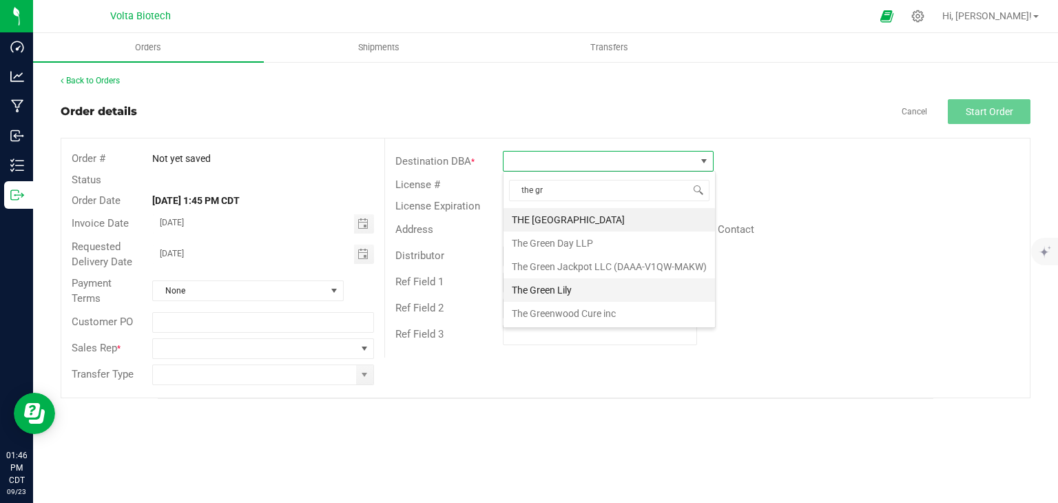
click at [615, 286] on li "The Green Lily" at bounding box center [608, 289] width 211 height 23
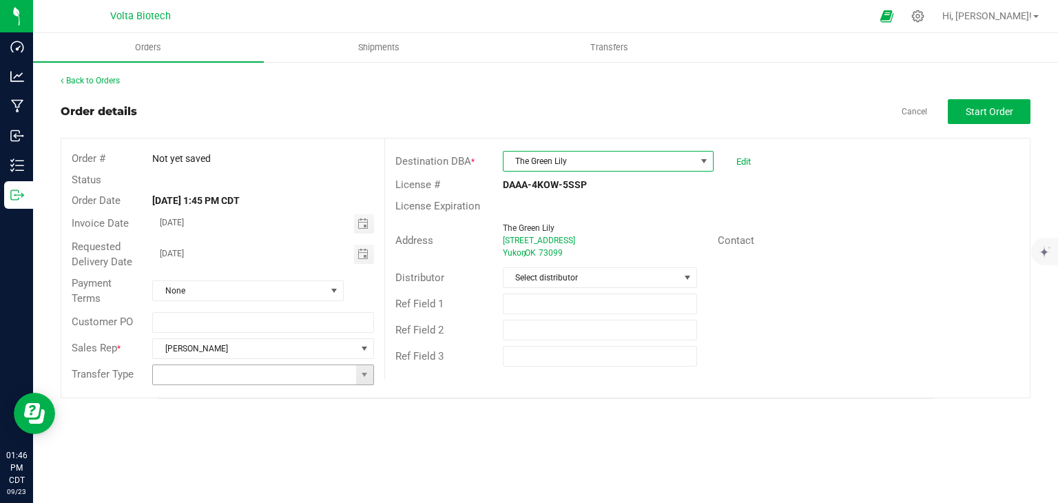
click at [262, 374] on input at bounding box center [254, 374] width 202 height 19
click at [361, 376] on span at bounding box center [364, 374] width 11 height 11
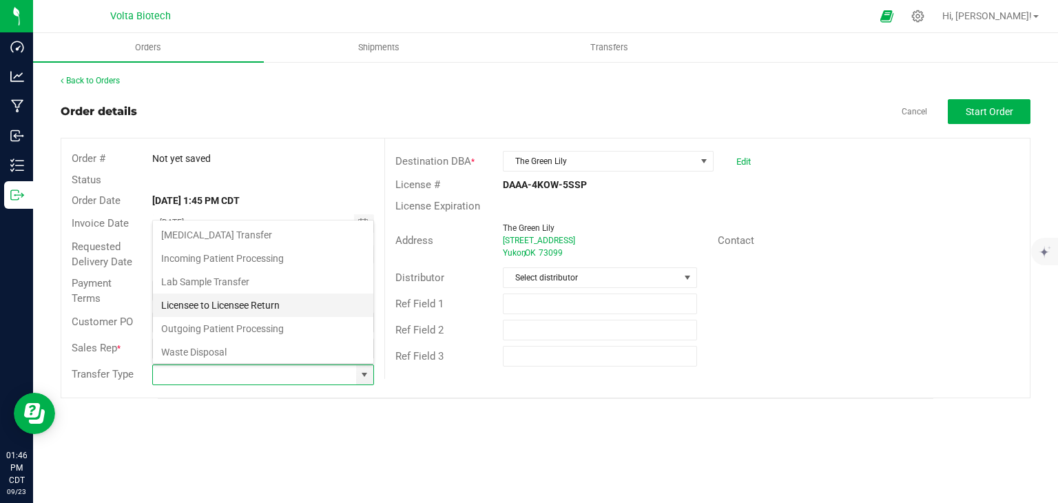
scroll to position [24, 0]
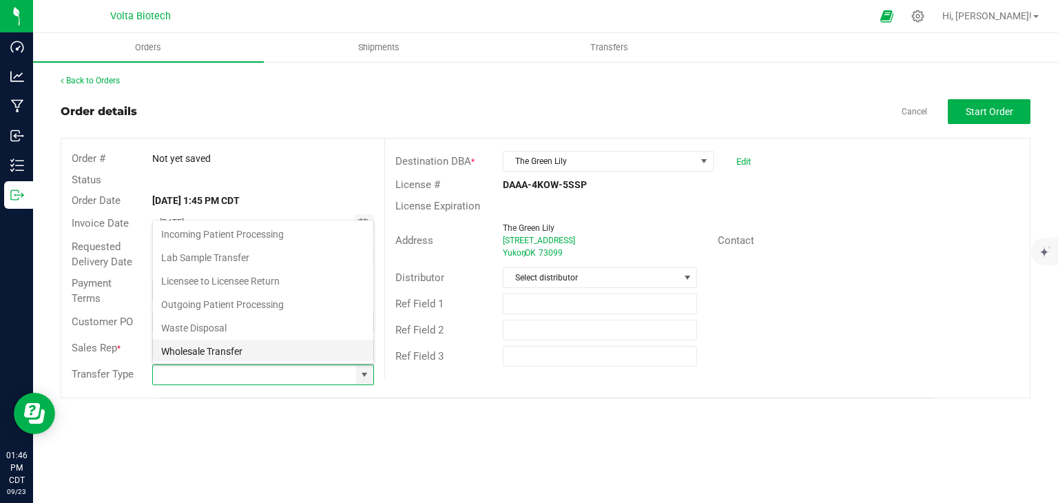
click at [286, 348] on li "Wholesale Transfer" at bounding box center [263, 350] width 220 height 23
type input "Wholesale Transfer"
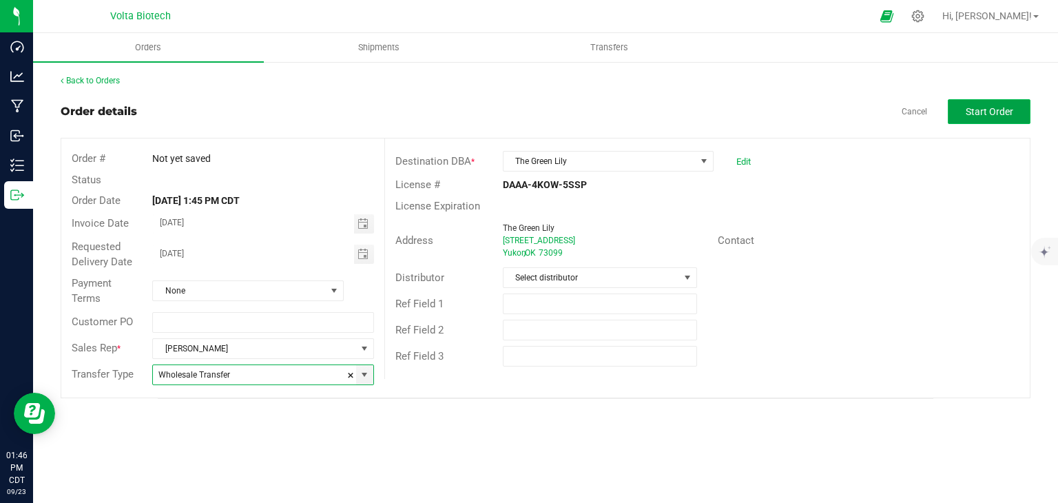
click at [982, 114] on span "Start Order" at bounding box center [989, 111] width 48 height 11
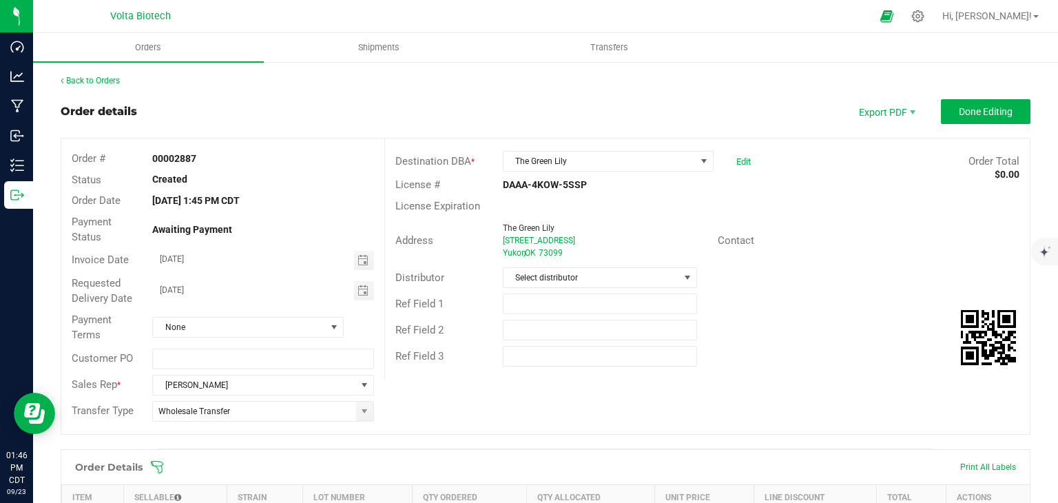
scroll to position [275, 0]
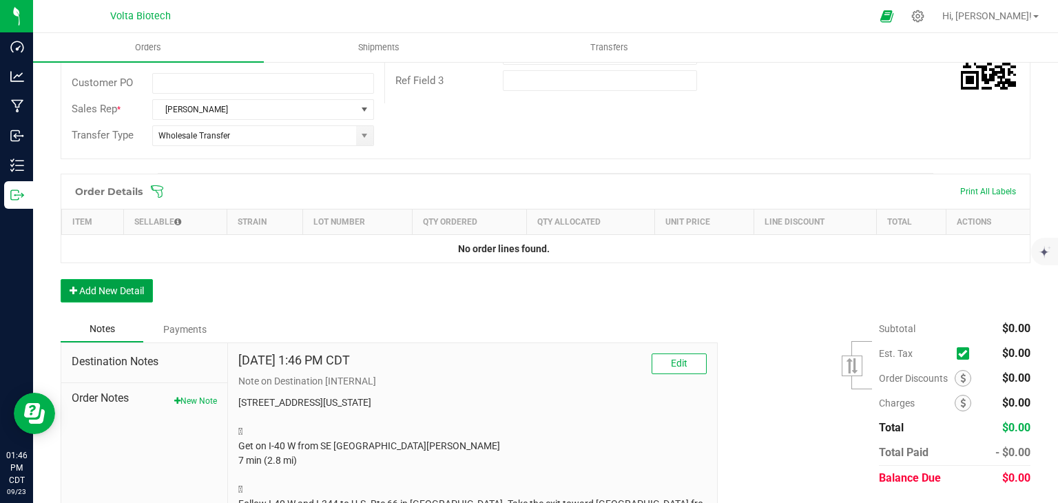
click at [127, 285] on button "Add New Detail" at bounding box center [107, 290] width 92 height 23
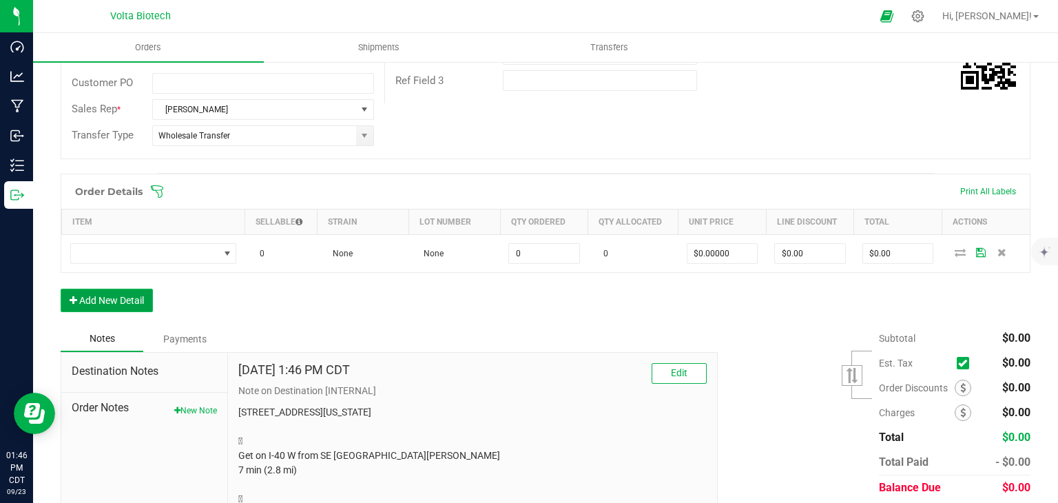
click at [118, 298] on button "Add New Detail" at bounding box center [107, 300] width 92 height 23
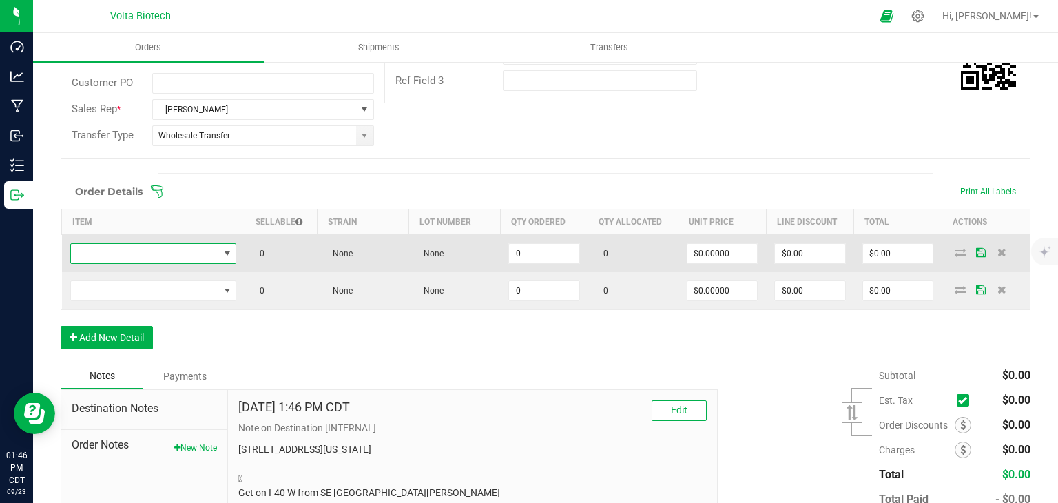
click at [222, 253] on span "NO DATA FOUND" at bounding box center [227, 253] width 11 height 11
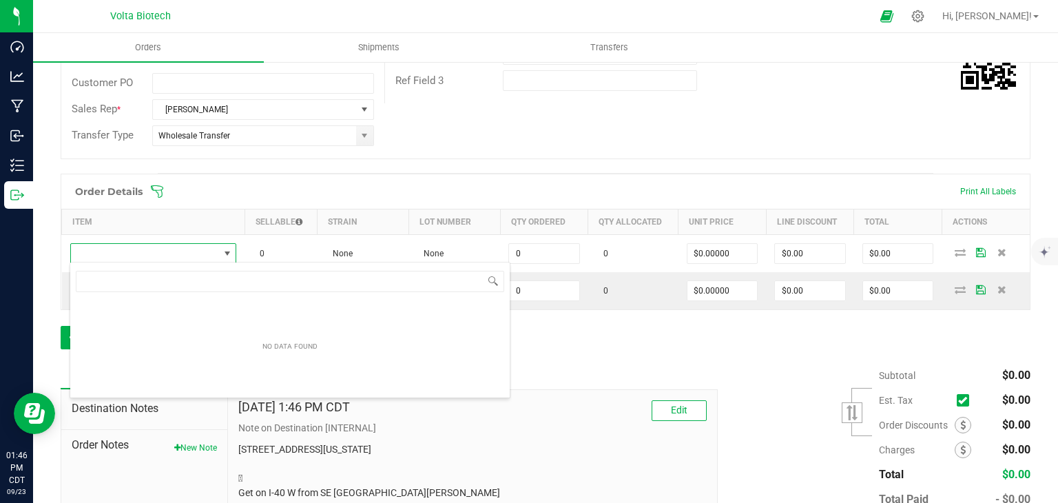
scroll to position [20, 163]
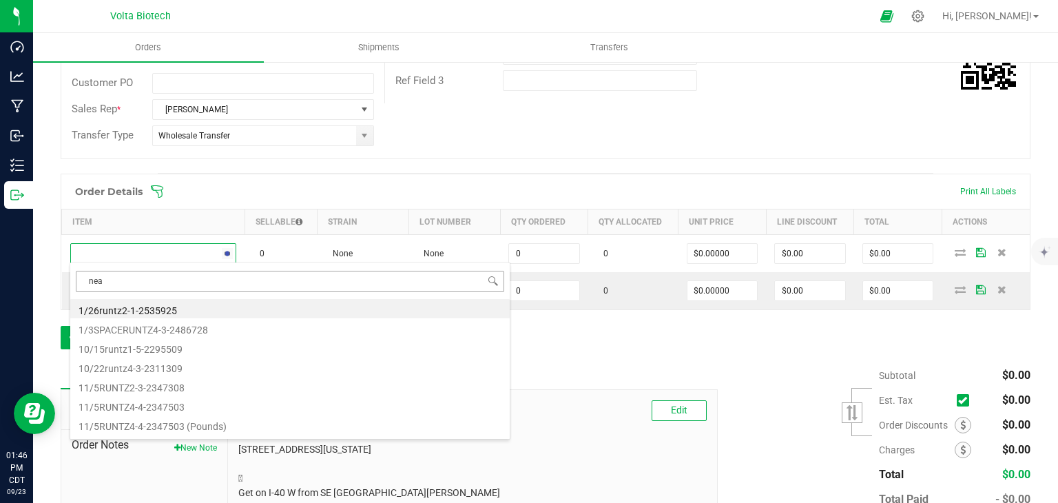
type input "neap"
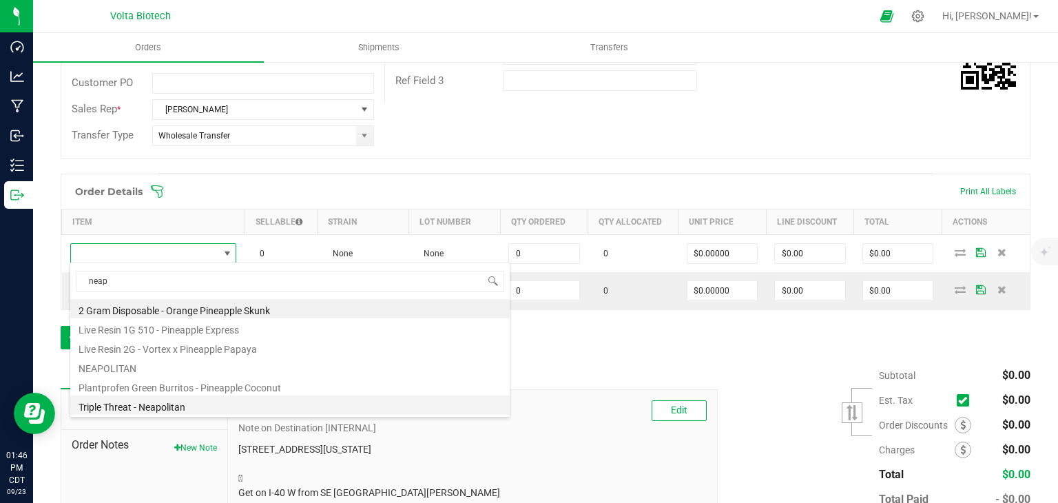
click at [198, 404] on li "Triple Threat - Neapolitan" at bounding box center [289, 404] width 439 height 19
type input "0 ea"
type input "$16.67000"
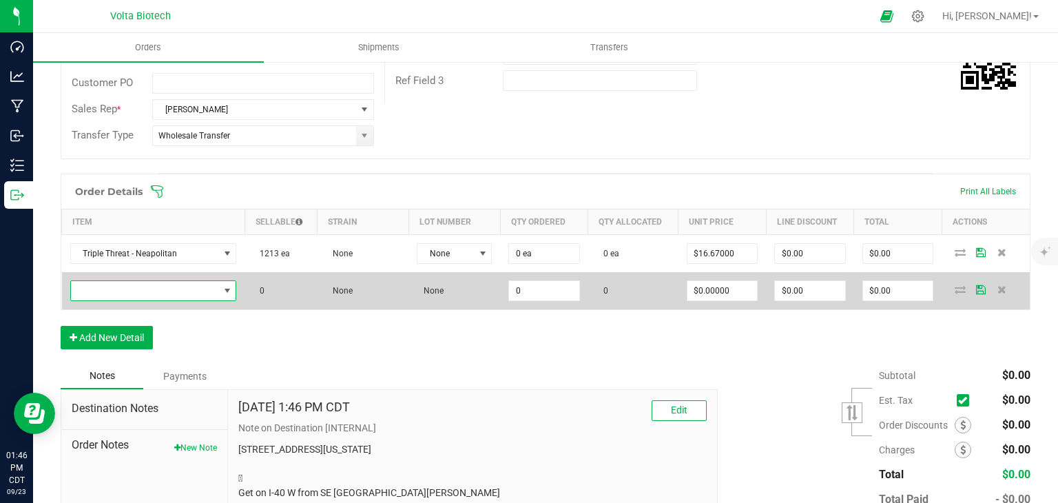
click at [222, 291] on span "NO DATA FOUND" at bounding box center [227, 290] width 11 height 11
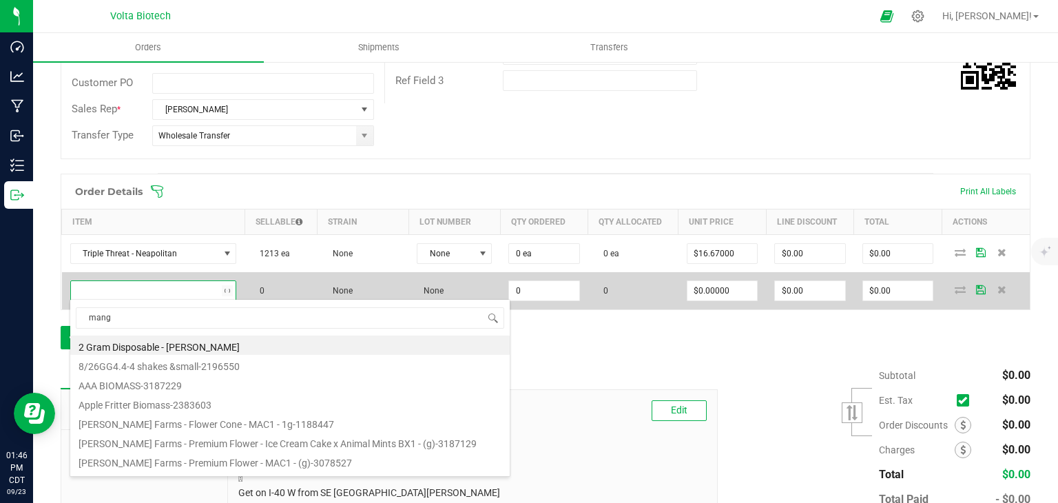
type input "mango"
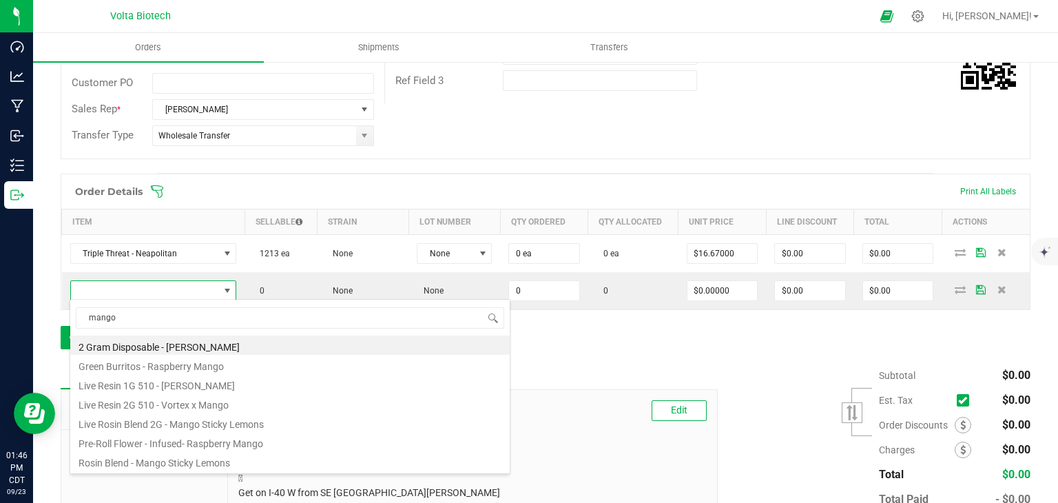
click at [229, 344] on li "2 Gram Disposable - [PERSON_NAME]" at bounding box center [289, 344] width 439 height 19
type input "0 ea"
type input "$12.50000"
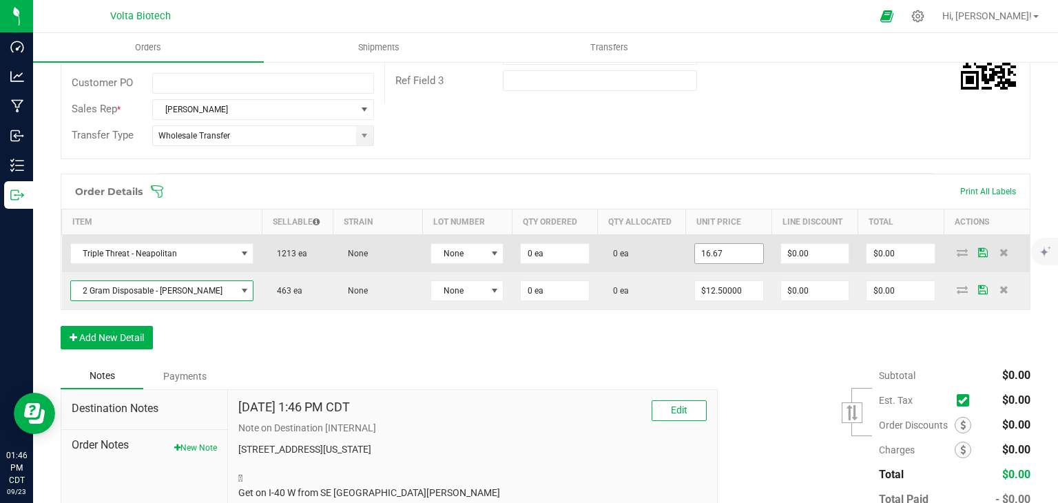
click at [722, 251] on input "16.67" at bounding box center [729, 253] width 68 height 19
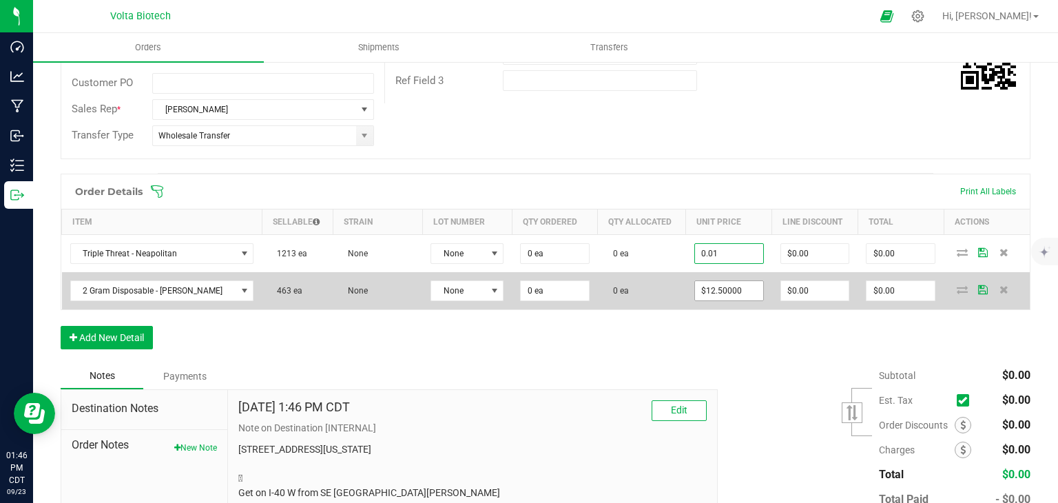
type input "$0.01000"
click at [715, 287] on input "12.5" at bounding box center [729, 290] width 68 height 19
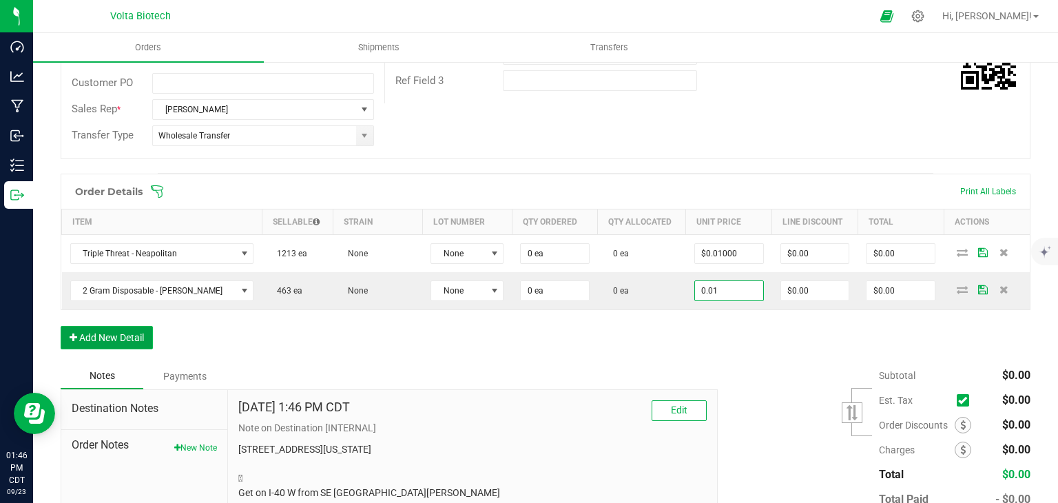
type input "$0.01000"
click at [116, 339] on button "Add New Detail" at bounding box center [107, 337] width 92 height 23
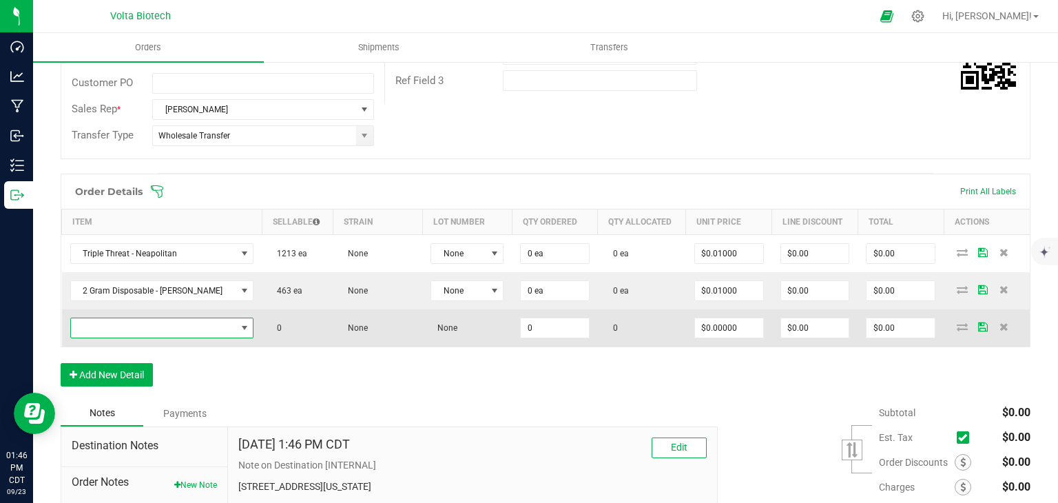
click at [239, 323] on span "NO DATA FOUND" at bounding box center [244, 327] width 11 height 11
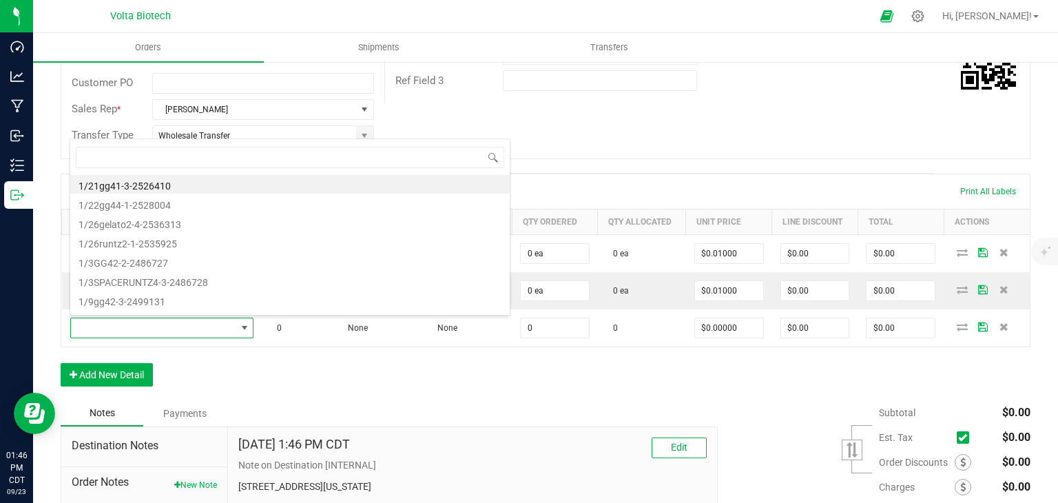
scroll to position [0, 0]
type input "star"
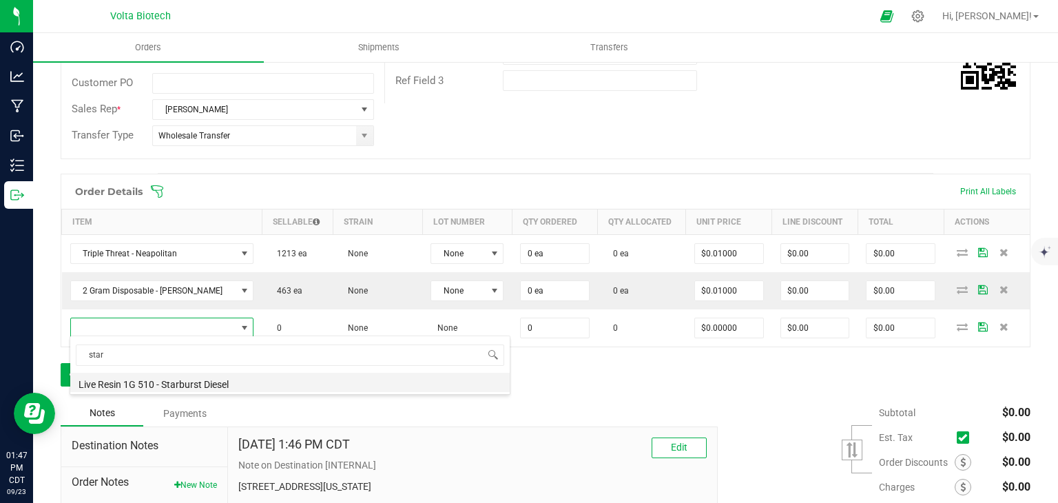
click at [220, 379] on li "Live Resin 1G 510 - Starburst Diesel" at bounding box center [289, 382] width 439 height 19
type input "0 ea"
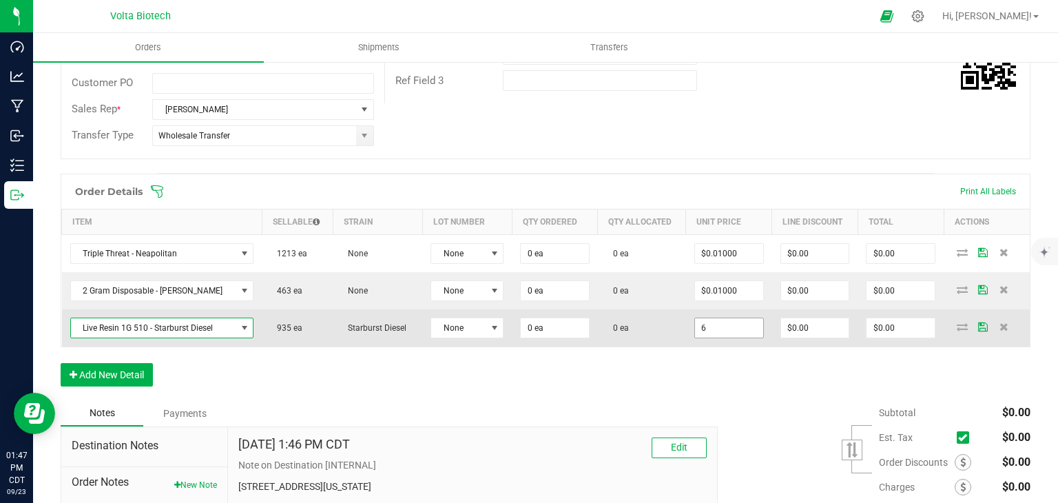
click at [731, 326] on input "6" at bounding box center [729, 327] width 68 height 19
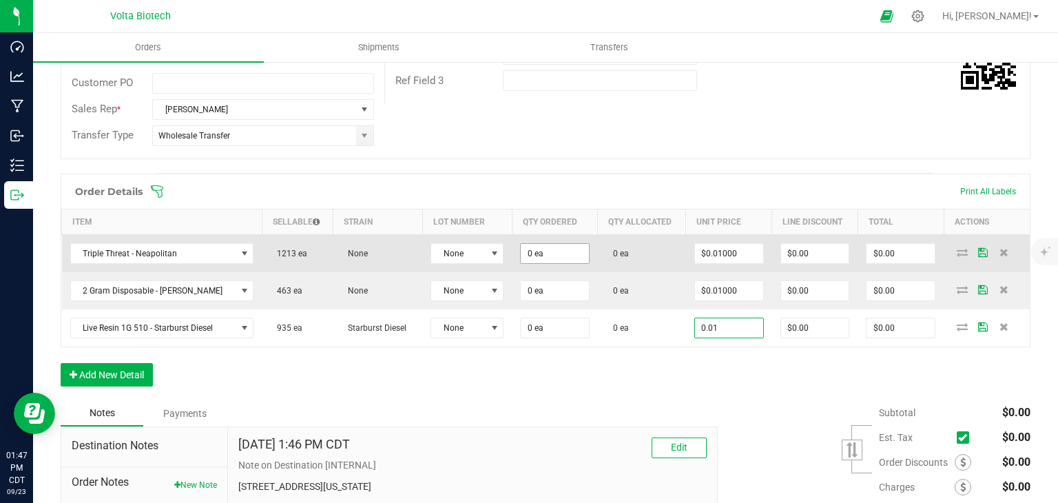
type input "0.01"
type input "0"
type input "$0.01000"
click at [560, 249] on input "0" at bounding box center [555, 253] width 68 height 19
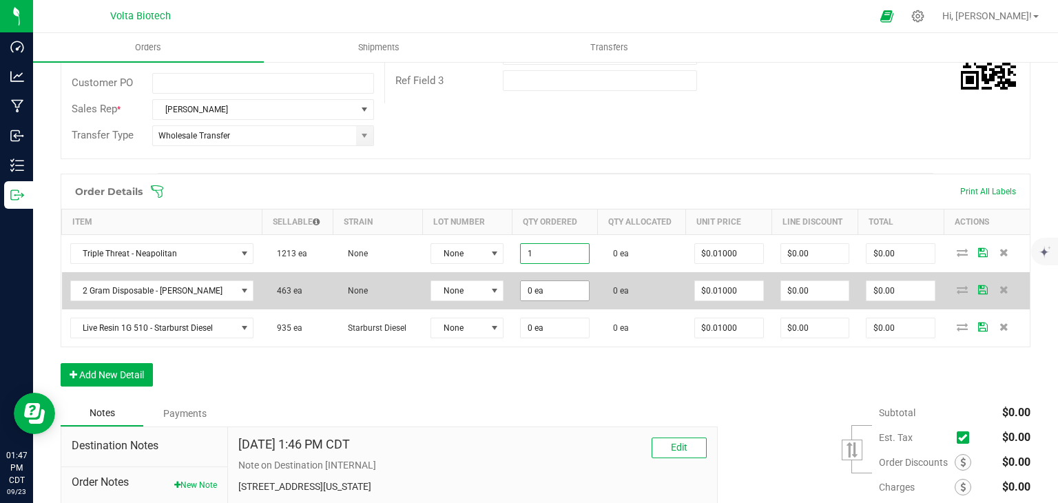
type input "1 ea"
type input "$0.01"
click at [530, 293] on input "0" at bounding box center [555, 290] width 68 height 19
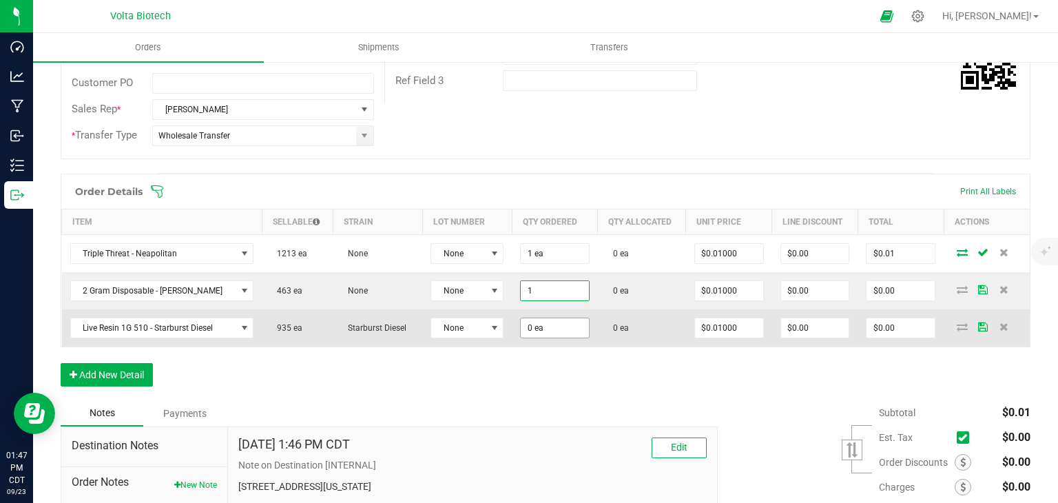
type input "1 ea"
type input "$0.01"
click at [530, 326] on input "0" at bounding box center [555, 327] width 68 height 19
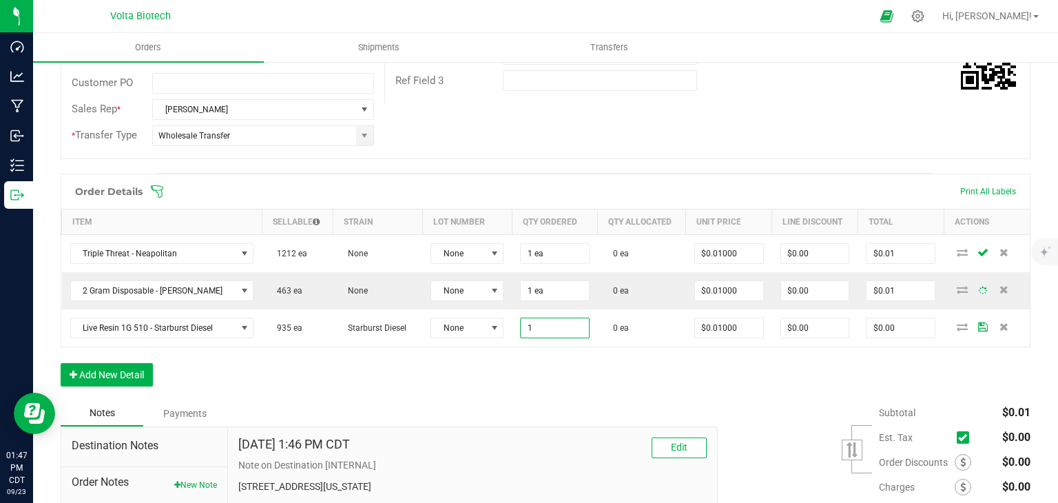
type input "1 ea"
type input "$0.01"
click at [545, 359] on div "Order Details Print All Labels Item Sellable Strain Lot Number Qty Ordered Qty …" at bounding box center [546, 287] width 970 height 227
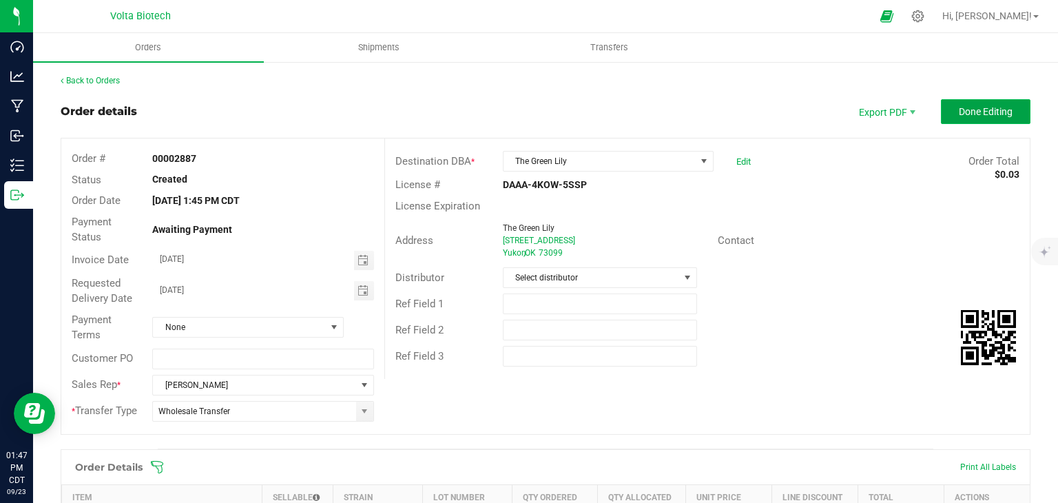
click at [958, 109] on span "Done Editing" at bounding box center [985, 111] width 54 height 11
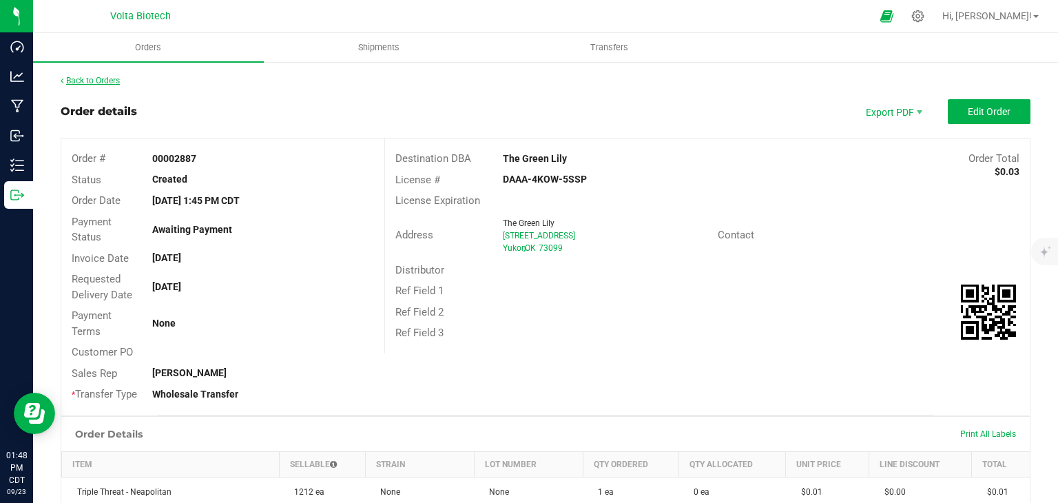
click at [71, 82] on link "Back to Orders" at bounding box center [90, 81] width 59 height 10
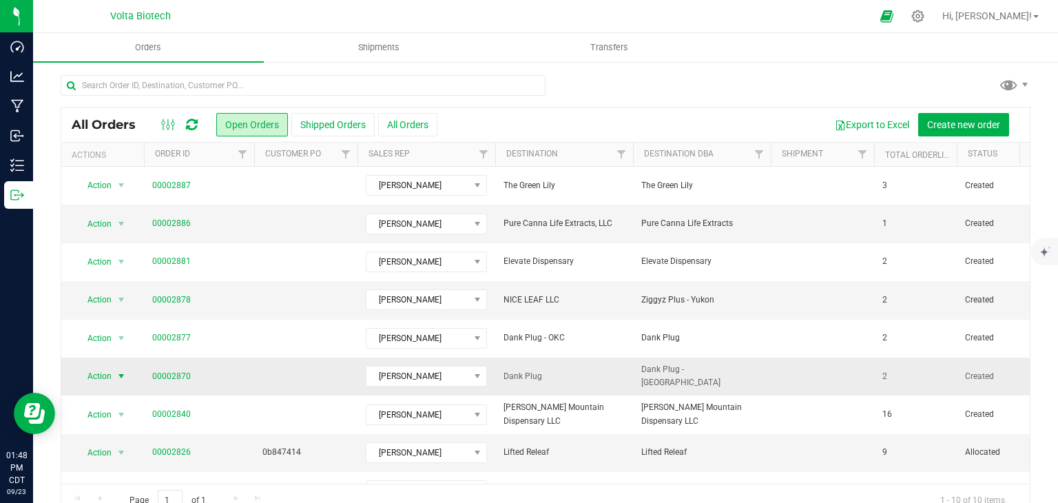
click at [96, 373] on span "Action" at bounding box center [93, 375] width 37 height 19
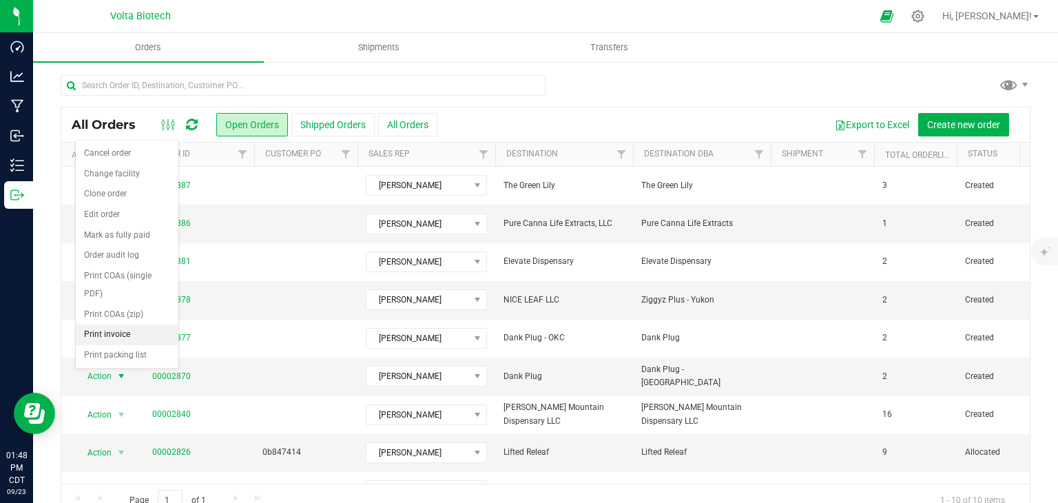
click at [114, 331] on li "Print invoice" at bounding box center [127, 334] width 103 height 21
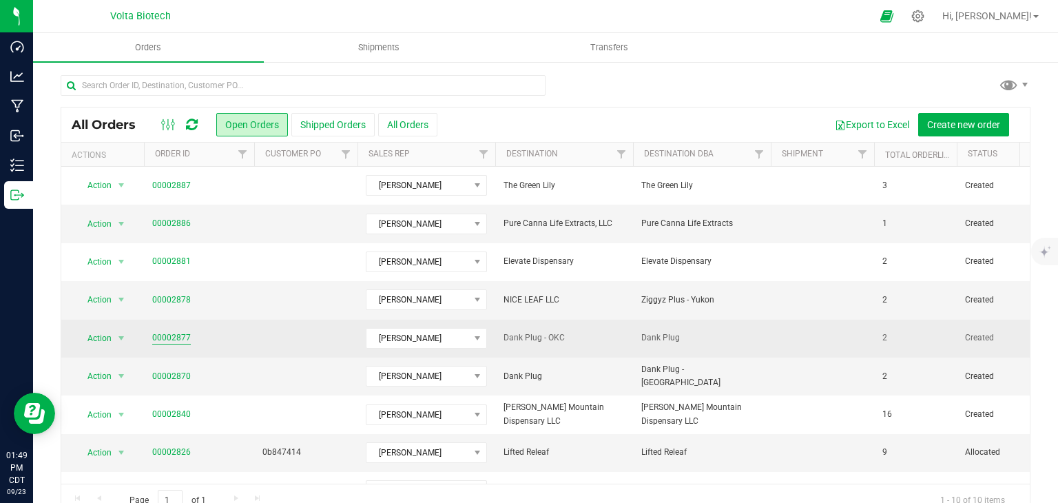
click at [169, 337] on link "00002877" at bounding box center [171, 337] width 39 height 13
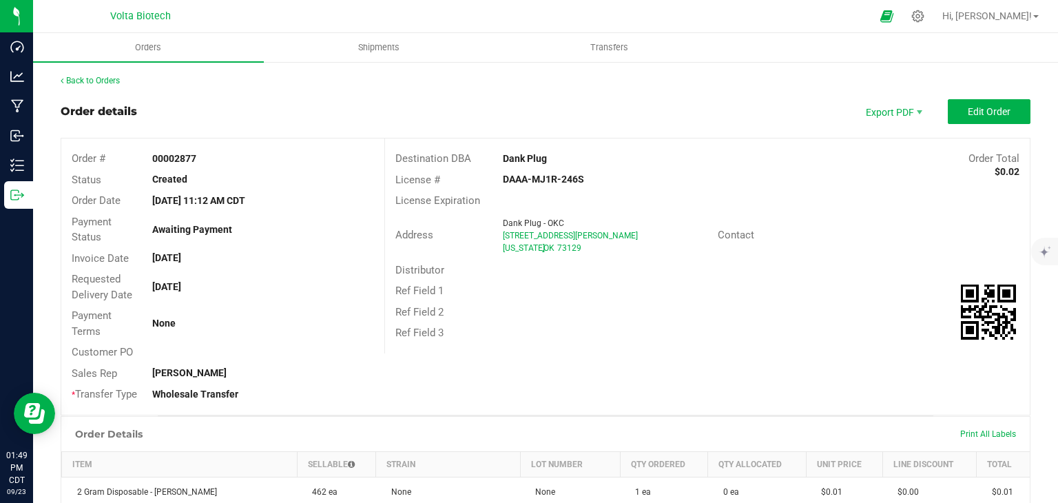
click at [537, 235] on span "[STREET_ADDRESS][PERSON_NAME]" at bounding box center [570, 236] width 135 height 10
copy ngx-name-and-address "[STREET_ADDRESS][PERSON_NAME]"
